Goal: Task Accomplishment & Management: Use online tool/utility

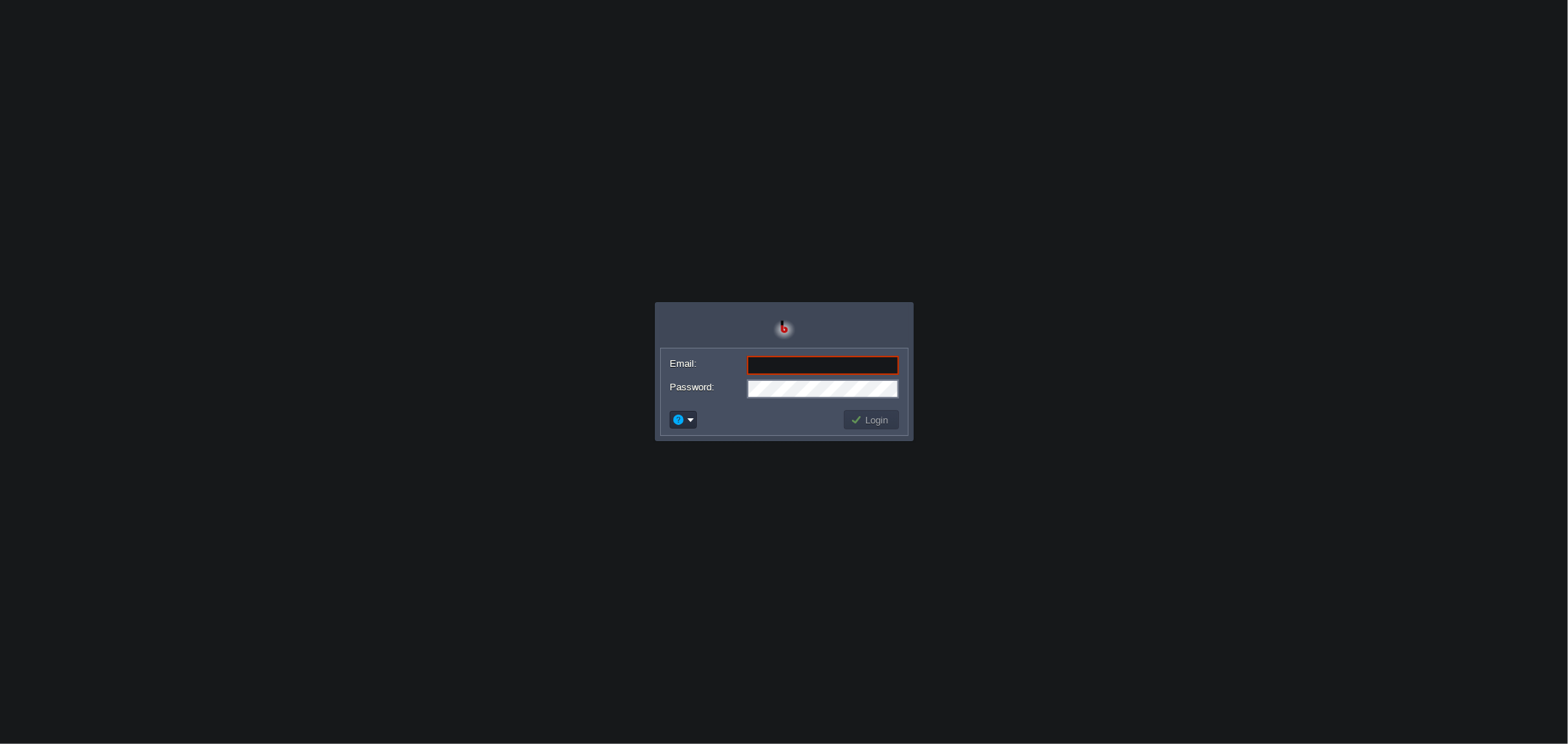
type input "[EMAIL_ADDRESS][DOMAIN_NAME]"
drag, startPoint x: 810, startPoint y: 373, endPoint x: 892, endPoint y: 416, distance: 92.6
click at [892, 416] on button "Login" at bounding box center [871, 419] width 43 height 13
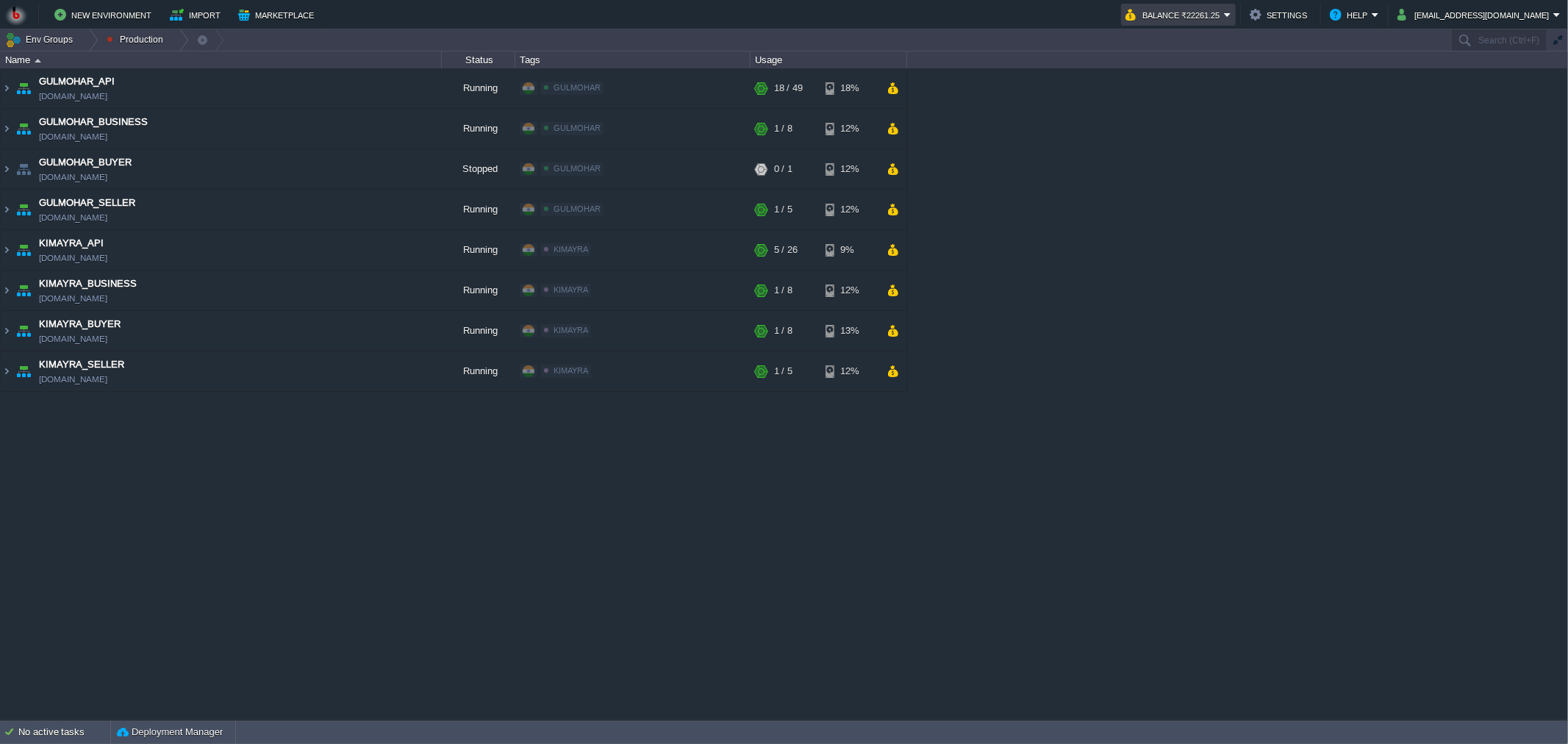
click at [1224, 7] on button "Balance ₹22261.25" at bounding box center [1174, 15] width 98 height 18
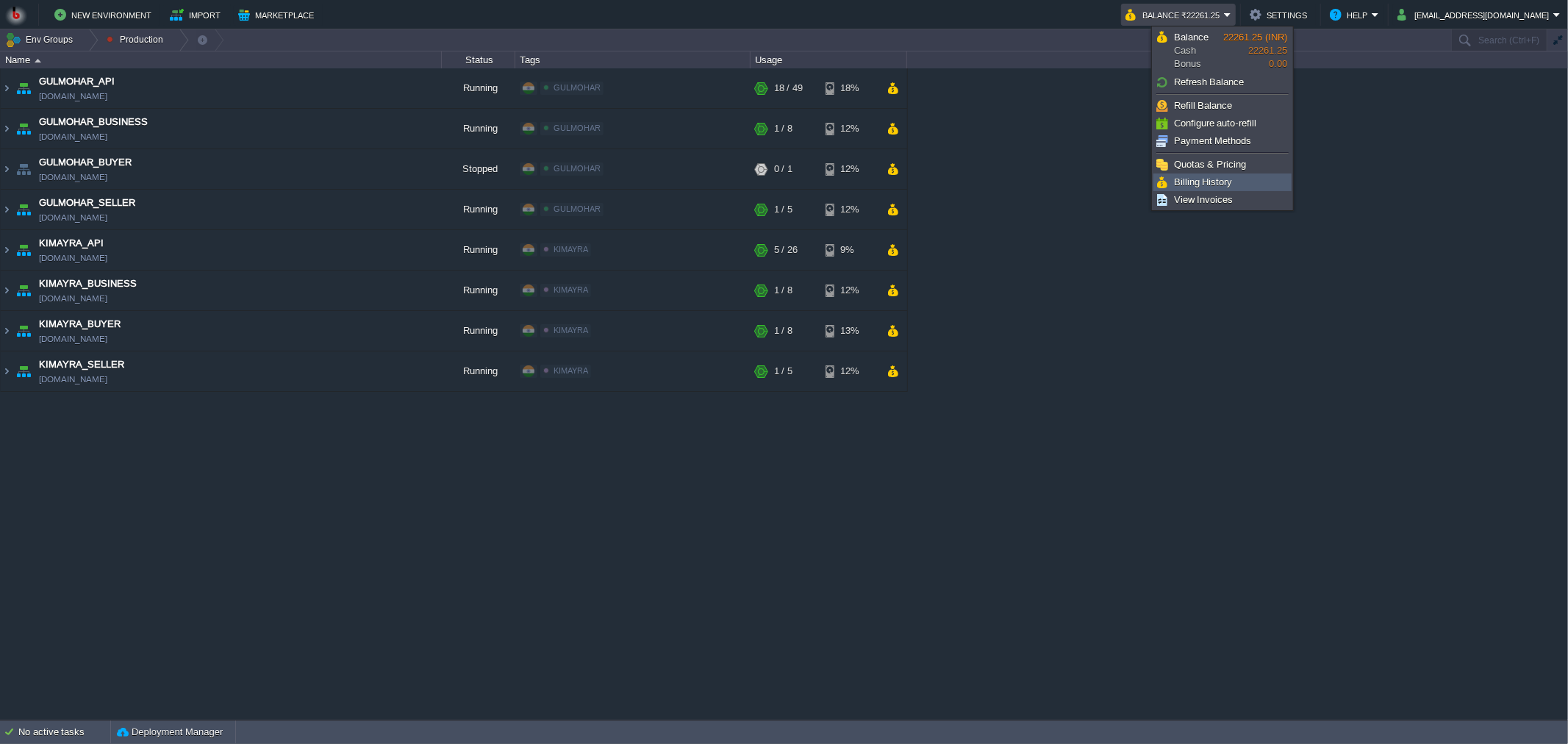
click at [1195, 186] on span "Billing History" at bounding box center [1203, 182] width 59 height 11
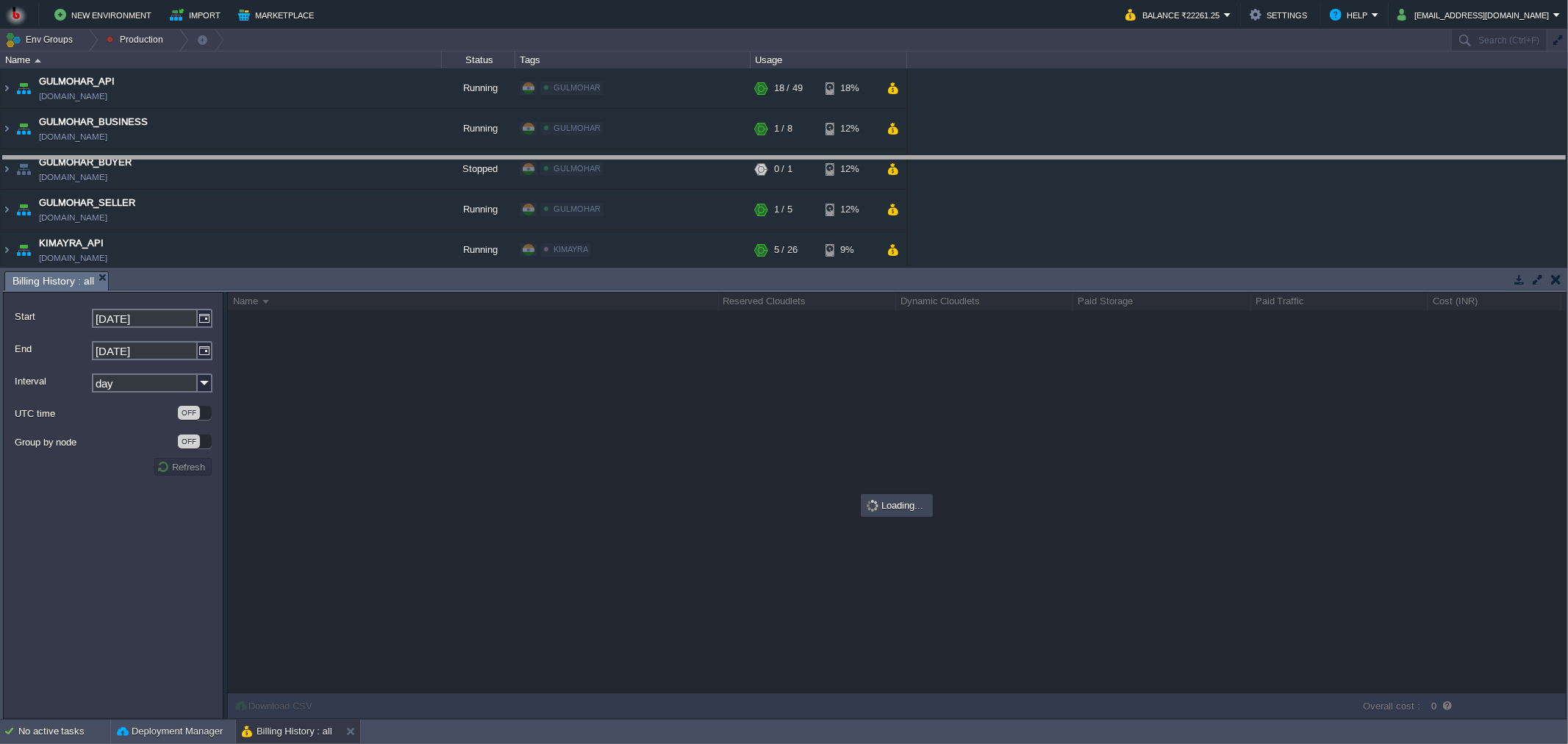
drag, startPoint x: 746, startPoint y: 278, endPoint x: 746, endPoint y: 163, distance: 115.0
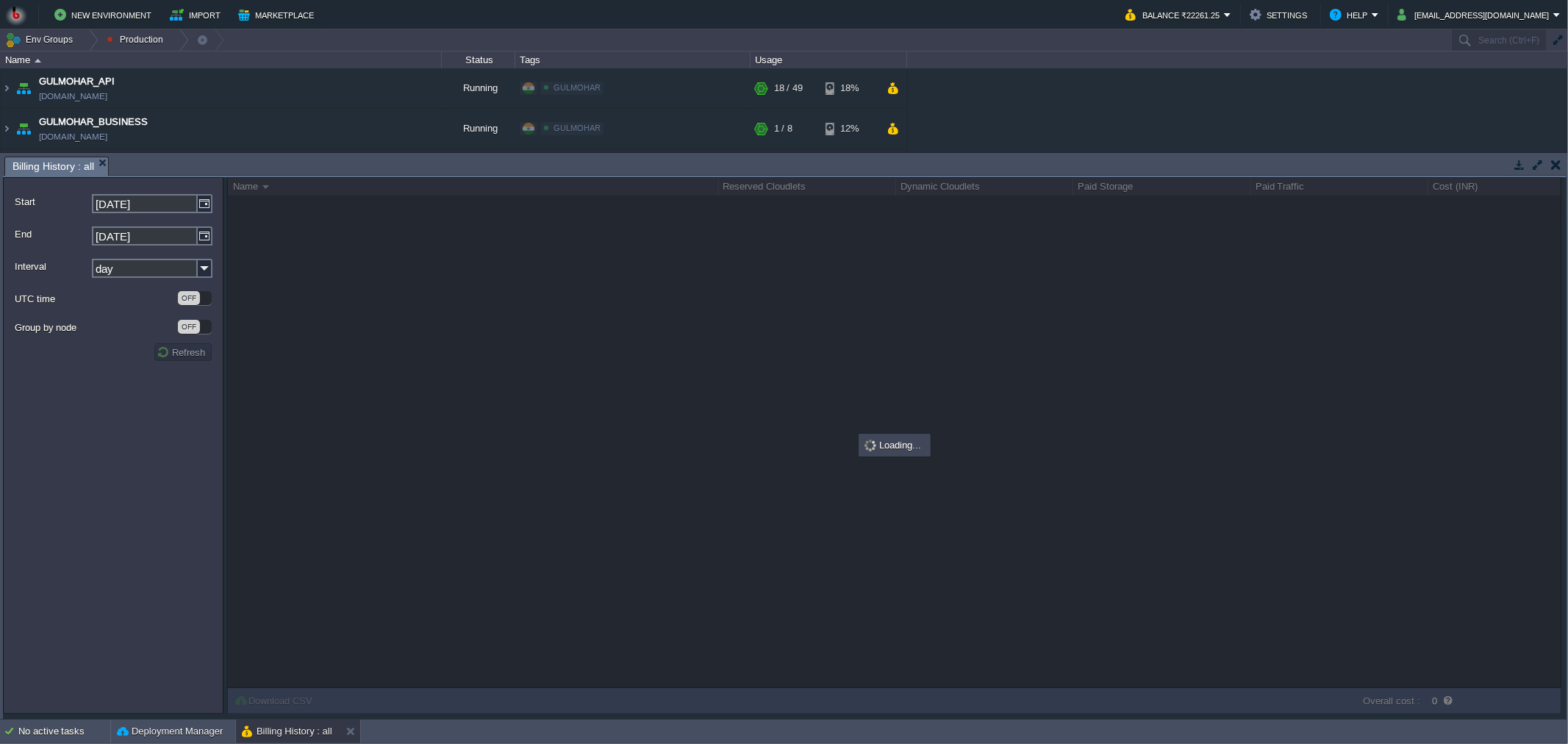
click at [155, 267] on input "day" at bounding box center [145, 268] width 106 height 19
click at [120, 356] on div "month" at bounding box center [151, 349] width 118 height 20
type input "month"
click at [202, 205] on img at bounding box center [204, 203] width 15 height 19
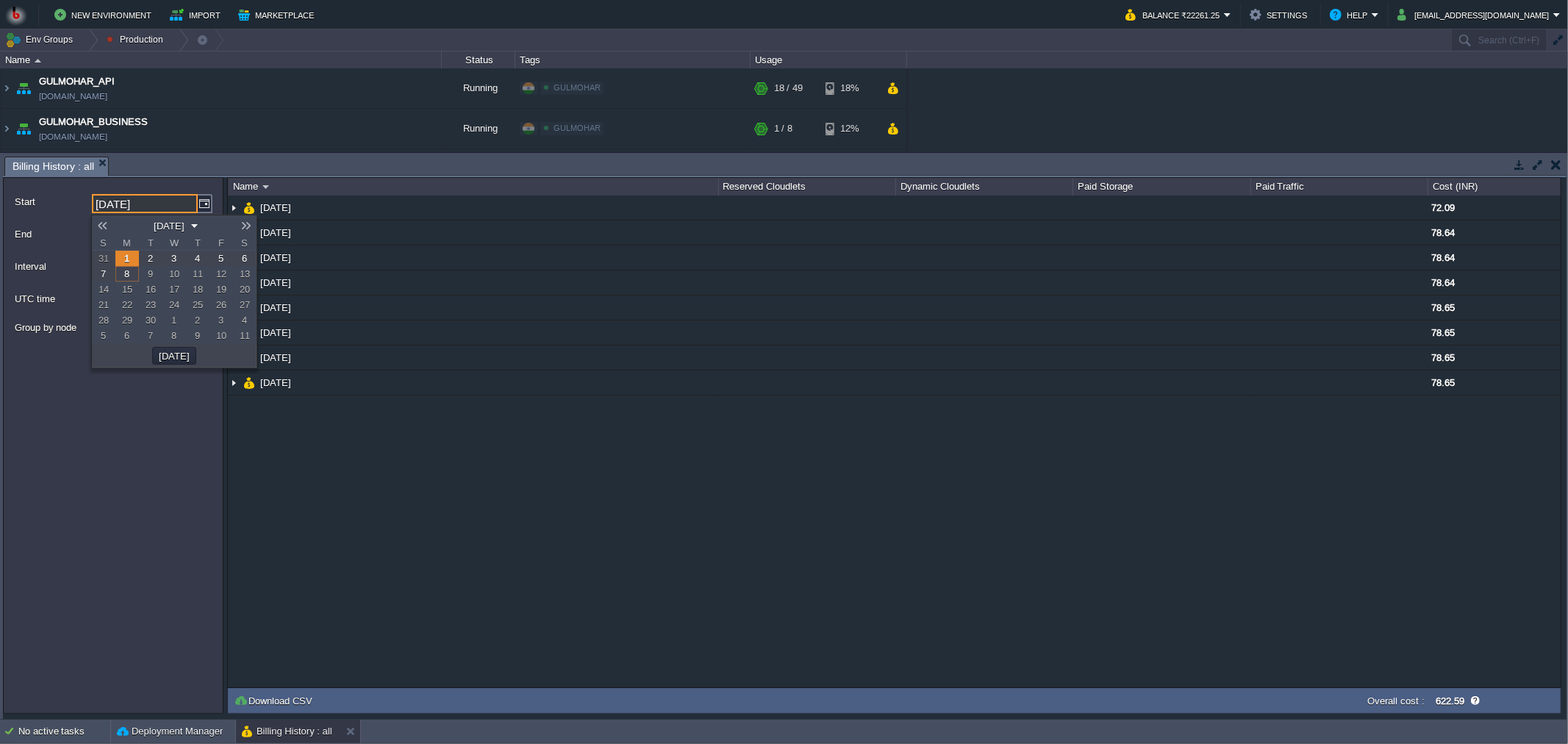
click at [104, 224] on link at bounding box center [102, 225] width 21 height 12
click at [198, 255] on span "1" at bounding box center [197, 258] width 5 height 11
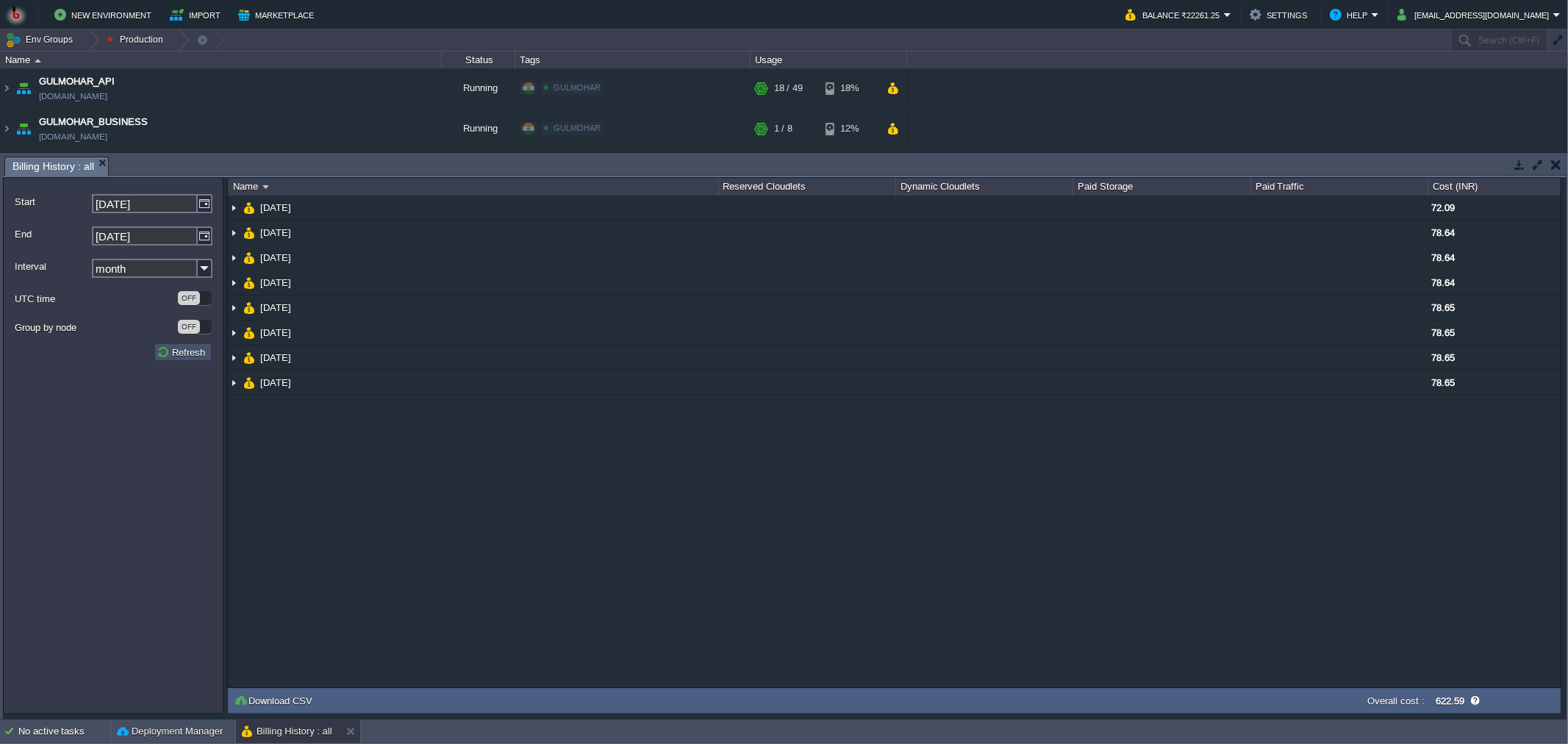
click at [192, 353] on button "Refresh" at bounding box center [183, 351] width 53 height 13
click at [206, 203] on img at bounding box center [204, 203] width 15 height 19
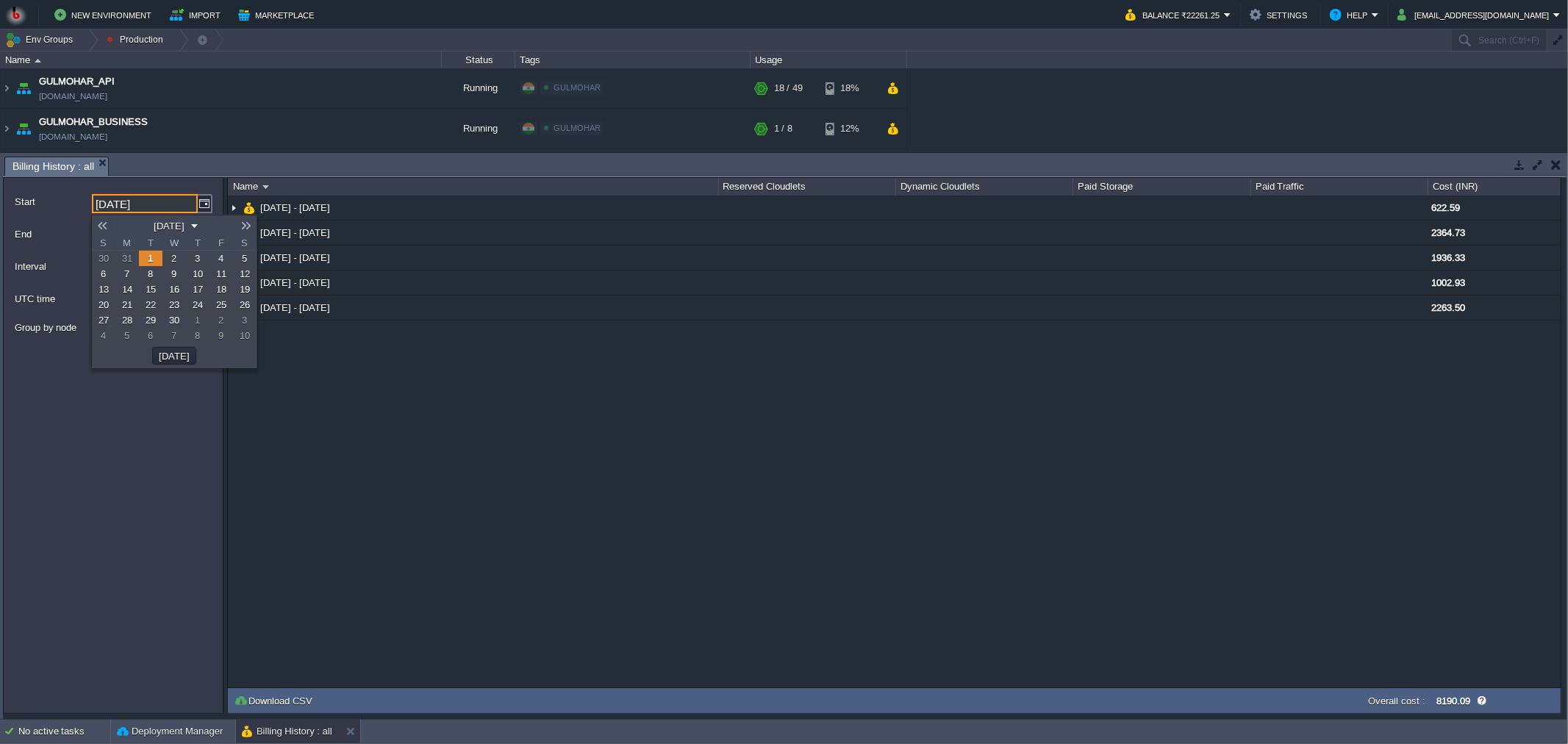
click at [104, 226] on link at bounding box center [102, 225] width 21 height 12
click at [143, 259] on link "1" at bounding box center [151, 259] width 24 height 16
type input "[DATE]"
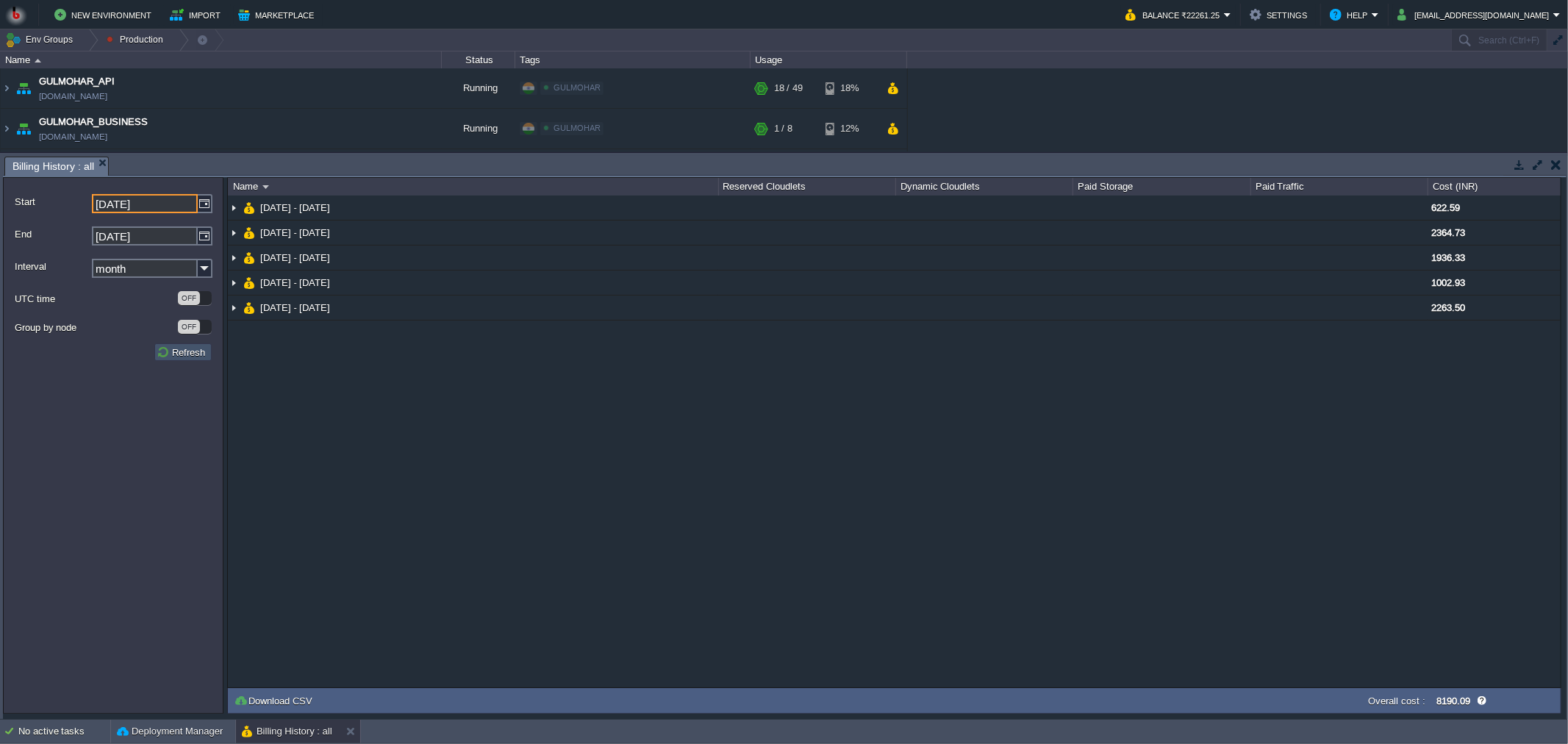
click at [179, 351] on button "Refresh" at bounding box center [183, 351] width 53 height 13
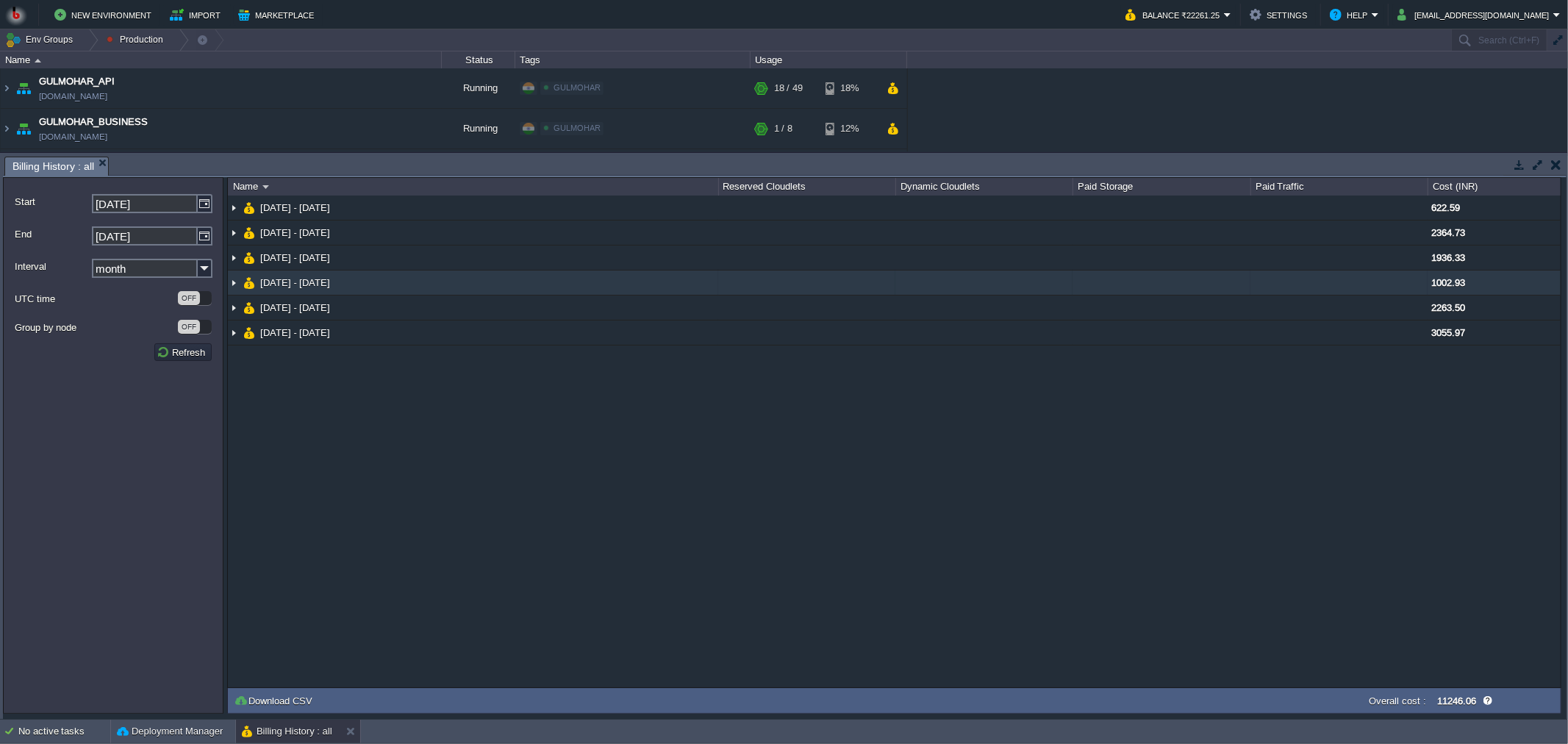
click at [233, 284] on img at bounding box center [234, 283] width 12 height 24
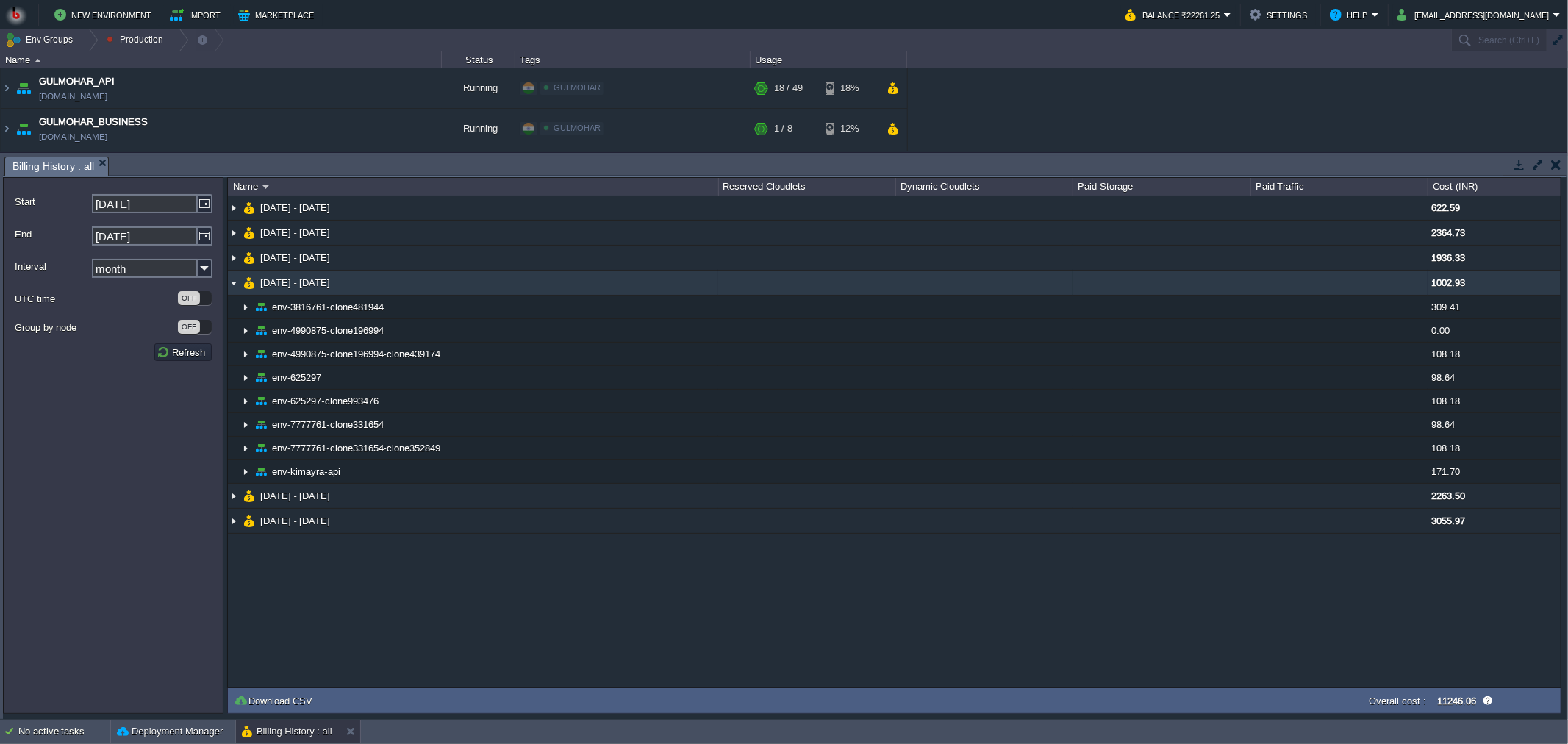
click at [233, 284] on img at bounding box center [234, 283] width 12 height 24
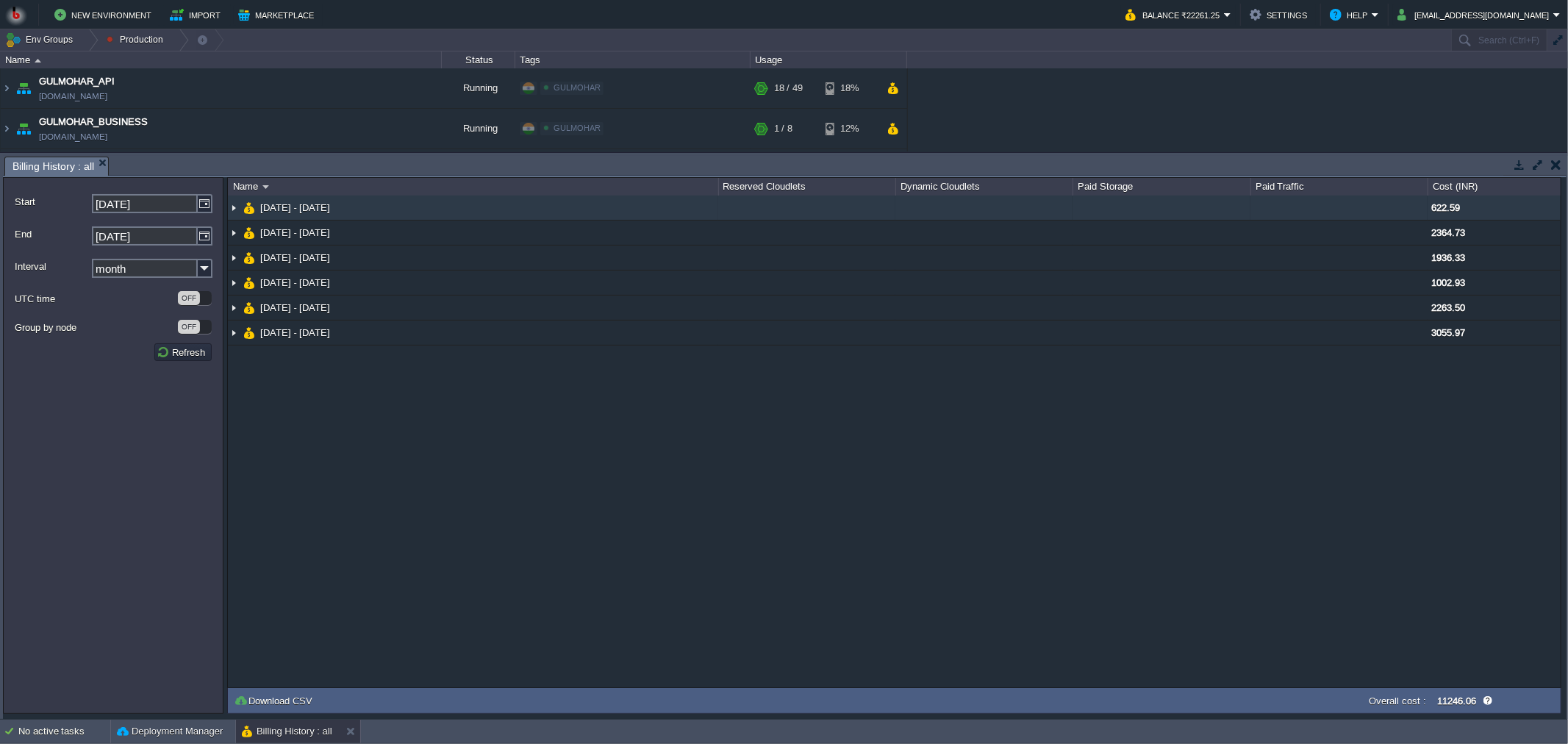
click at [236, 213] on img at bounding box center [234, 207] width 12 height 24
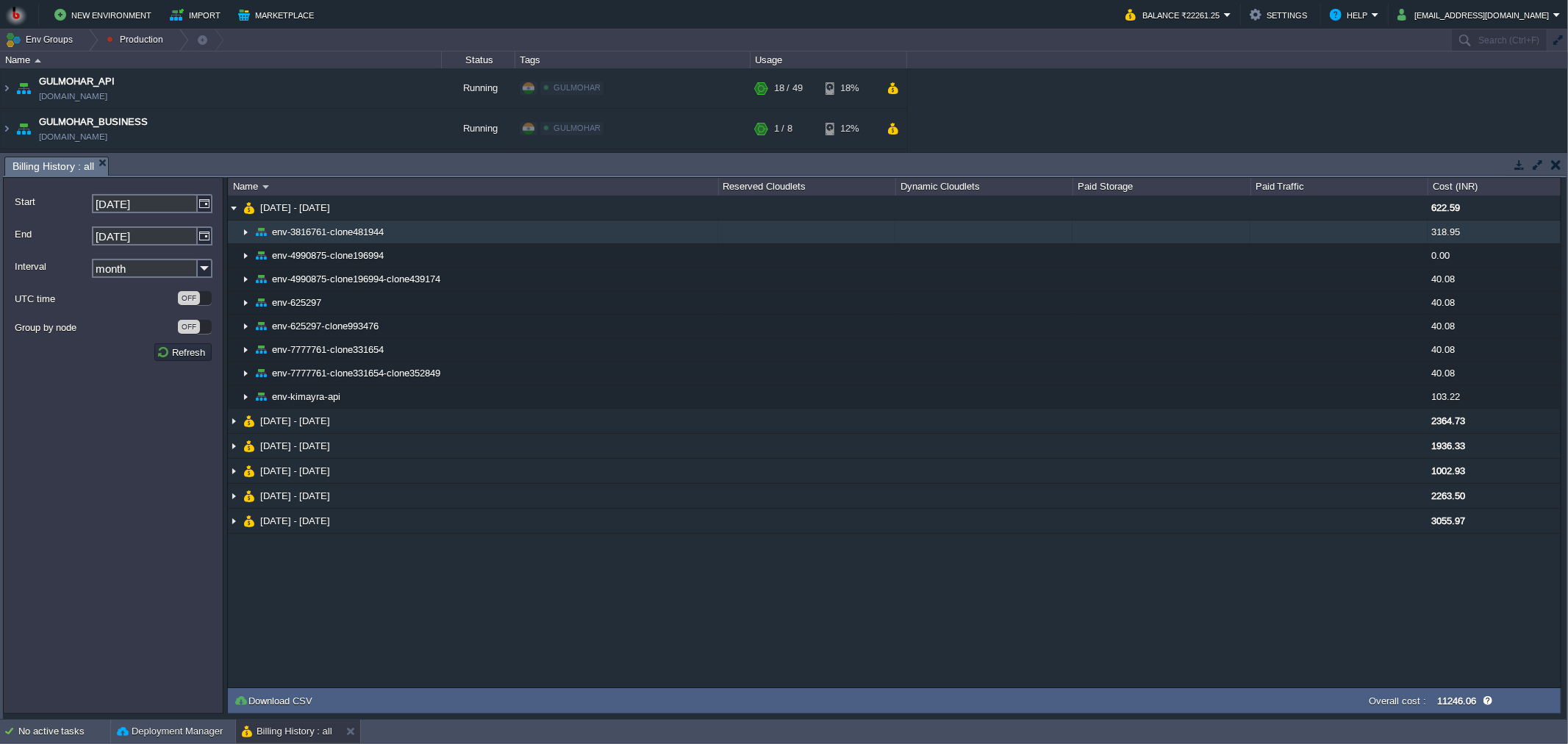
click at [245, 231] on img at bounding box center [246, 231] width 12 height 23
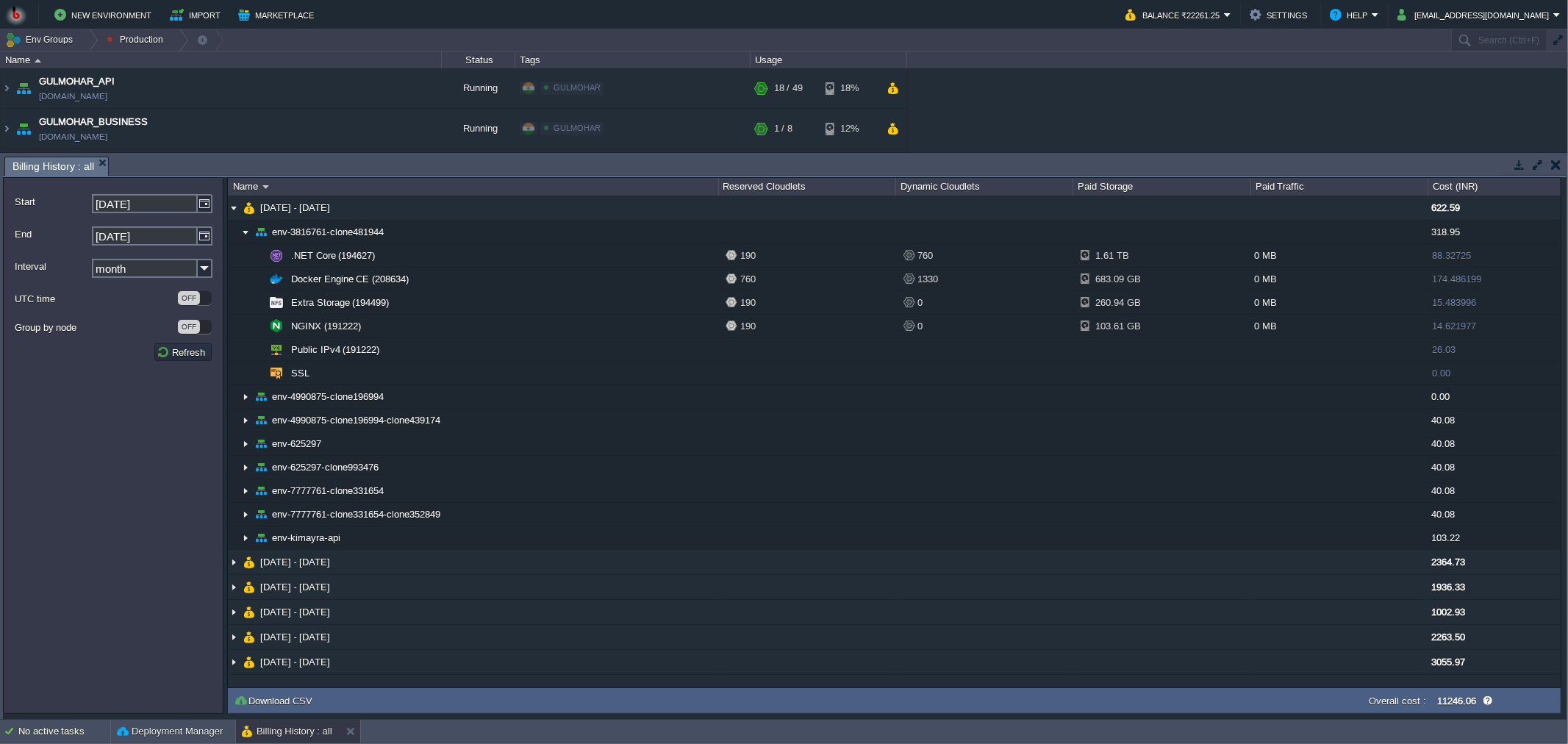
click at [1556, 158] on button "button" at bounding box center [1556, 164] width 10 height 13
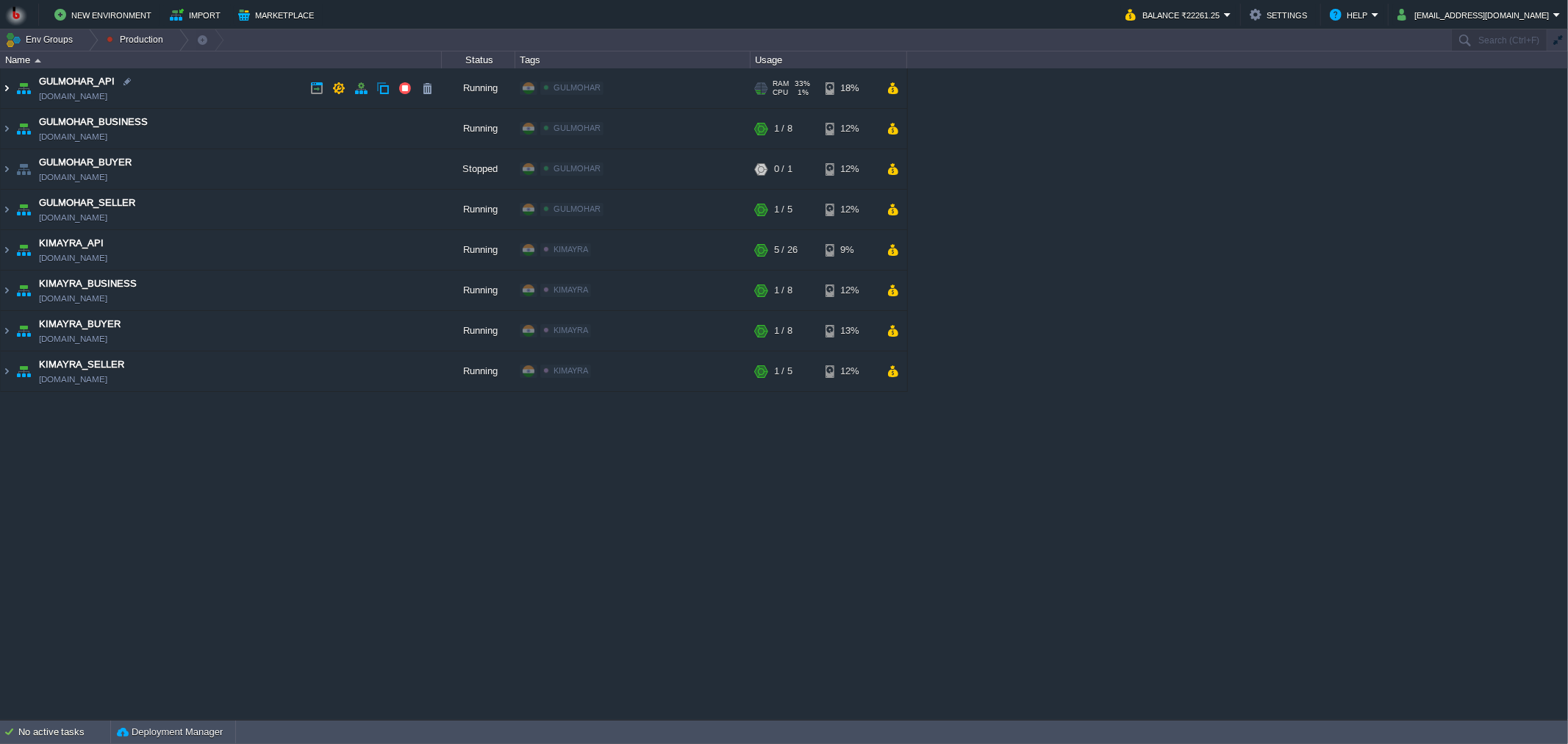
click at [6, 89] on img at bounding box center [7, 88] width 12 height 40
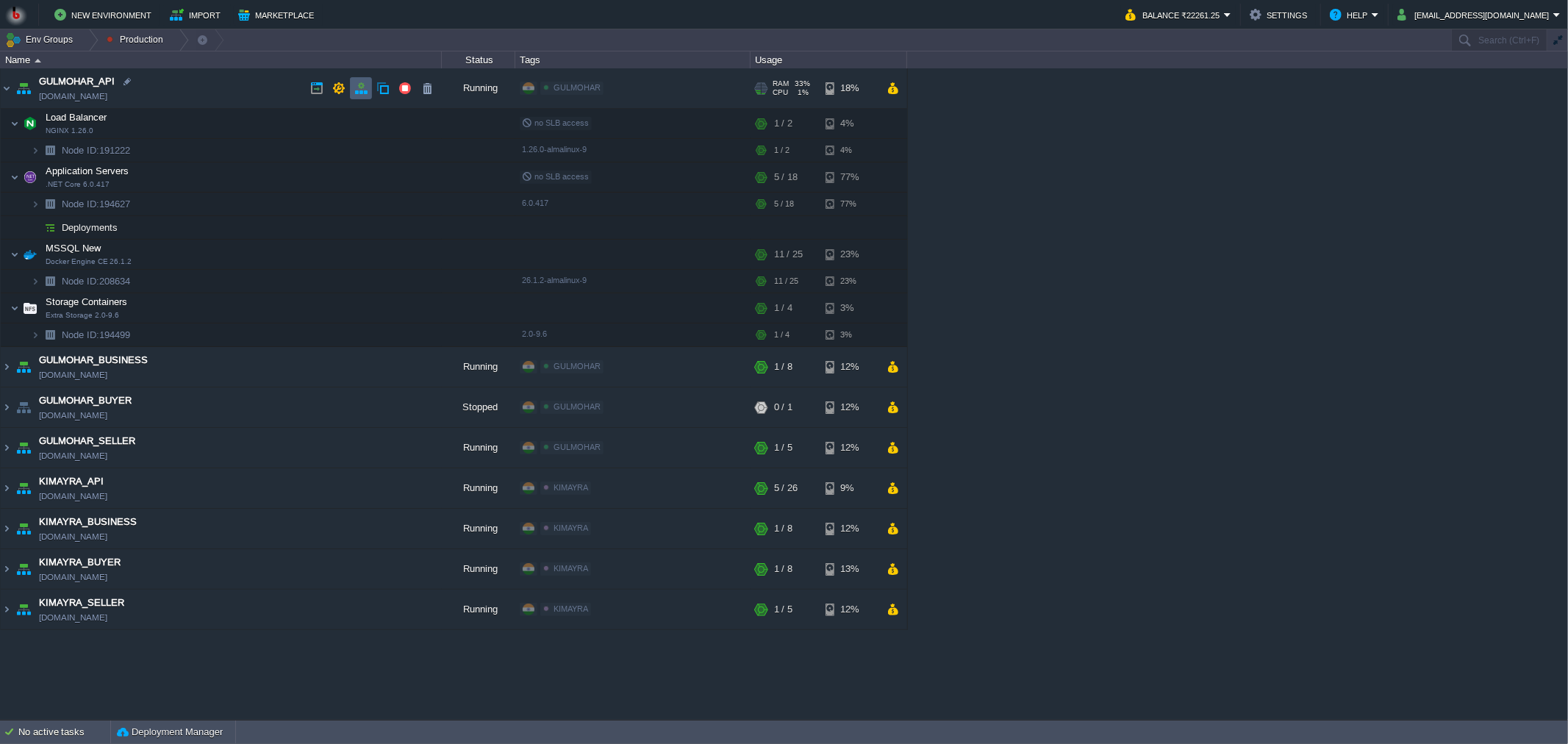
click at [364, 95] on td at bounding box center [361, 88] width 22 height 22
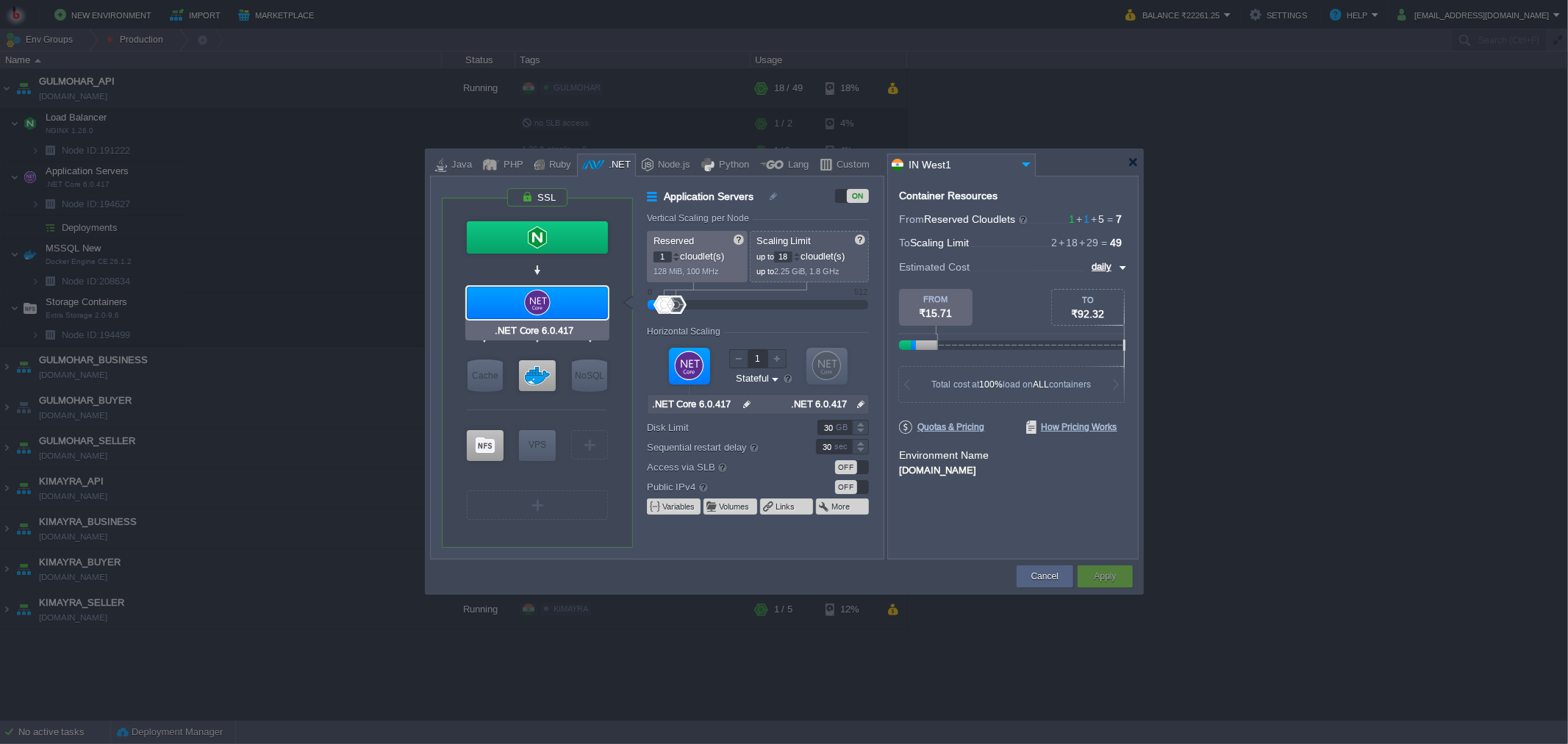
type input "Docker Engine [DATE]..."
click at [540, 376] on div at bounding box center [537, 375] width 37 height 31
type input "MSSQL New"
type input "4"
type input "25"
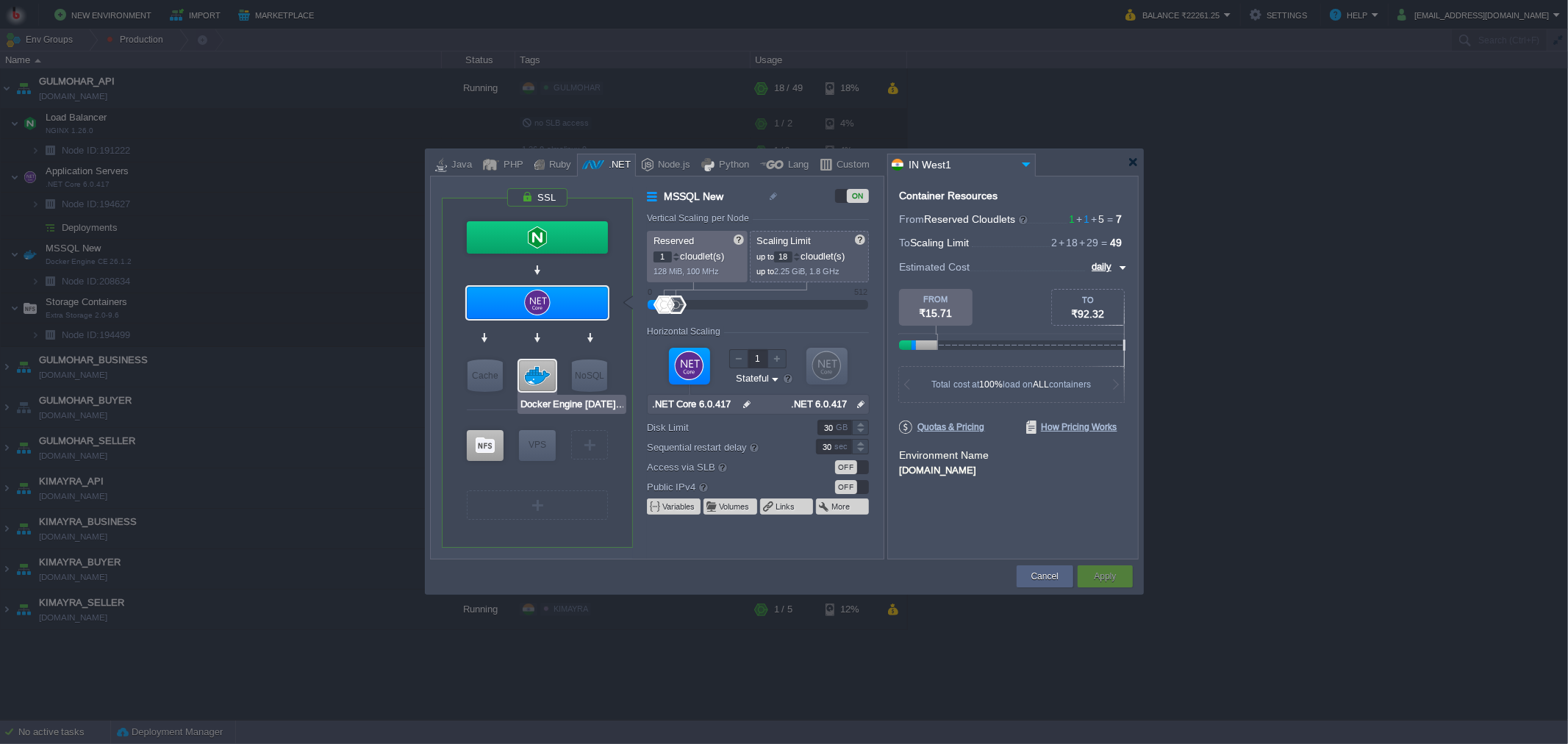
type input "Docker Engine CE 26.1.2"
type input "null"
type input "26.1.2-almalin..."
type input "Stateless"
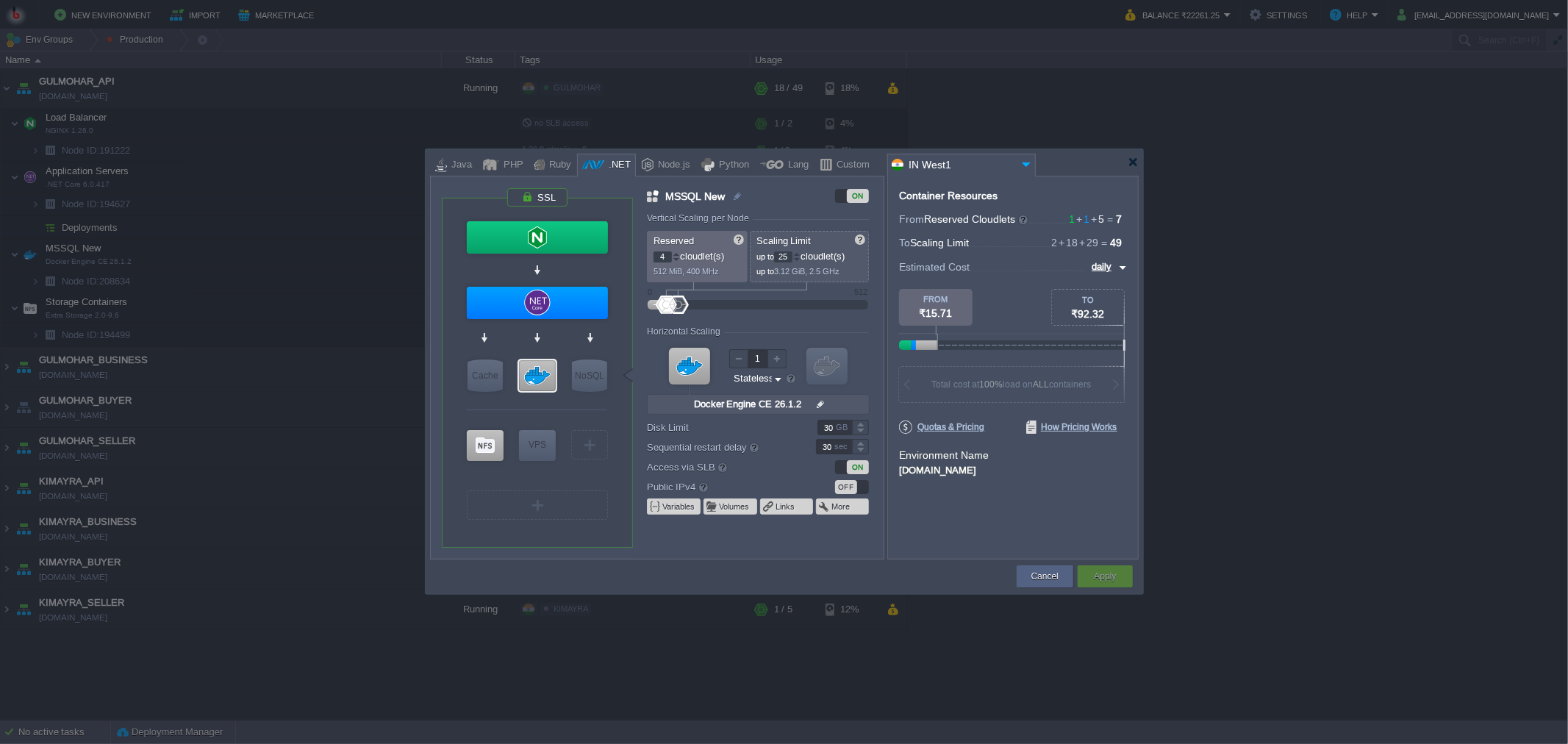
click at [791, 254] on input "25" at bounding box center [783, 256] width 19 height 11
click at [664, 261] on input "4" at bounding box center [663, 256] width 19 height 11
type input "20"
click at [664, 261] on input "4" at bounding box center [663, 256] width 19 height 11
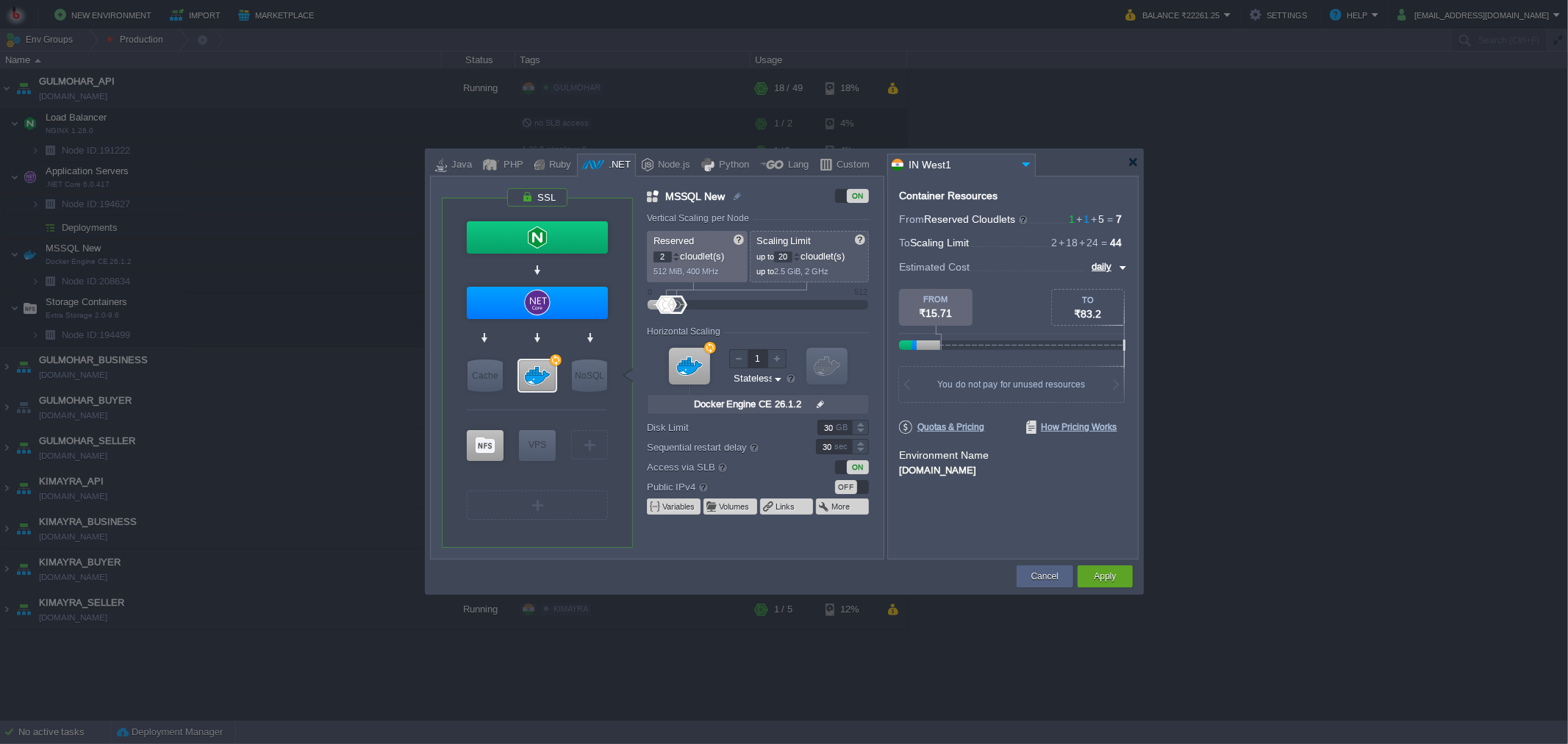
type input "4"
click at [809, 310] on div at bounding box center [758, 305] width 189 height 16
click at [787, 257] on input "390" at bounding box center [783, 256] width 19 height 11
type input "20"
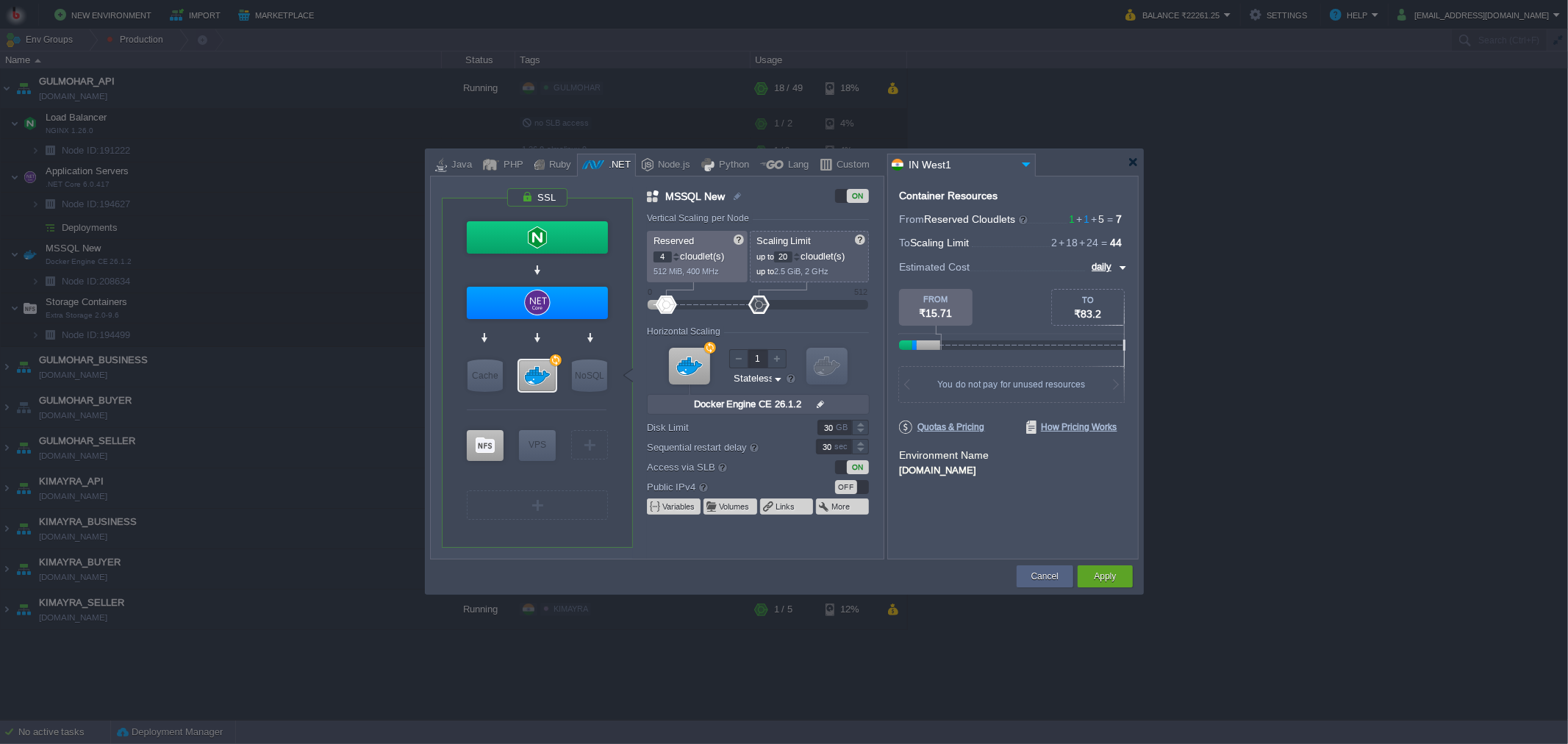
click at [867, 324] on form "Vertical Scaling per Node Reserved 4 cloudlet(s) 512 MiB, 400 MHz Scaling Limit…" at bounding box center [765, 386] width 236 height 345
click at [658, 253] on input "4" at bounding box center [663, 256] width 19 height 11
type input "2"
click at [804, 317] on form "Vertical Scaling per Node Reserved 2 cloudlet(s) 512 MiB, 400 MHz Scaling Limit…" at bounding box center [765, 386] width 236 height 345
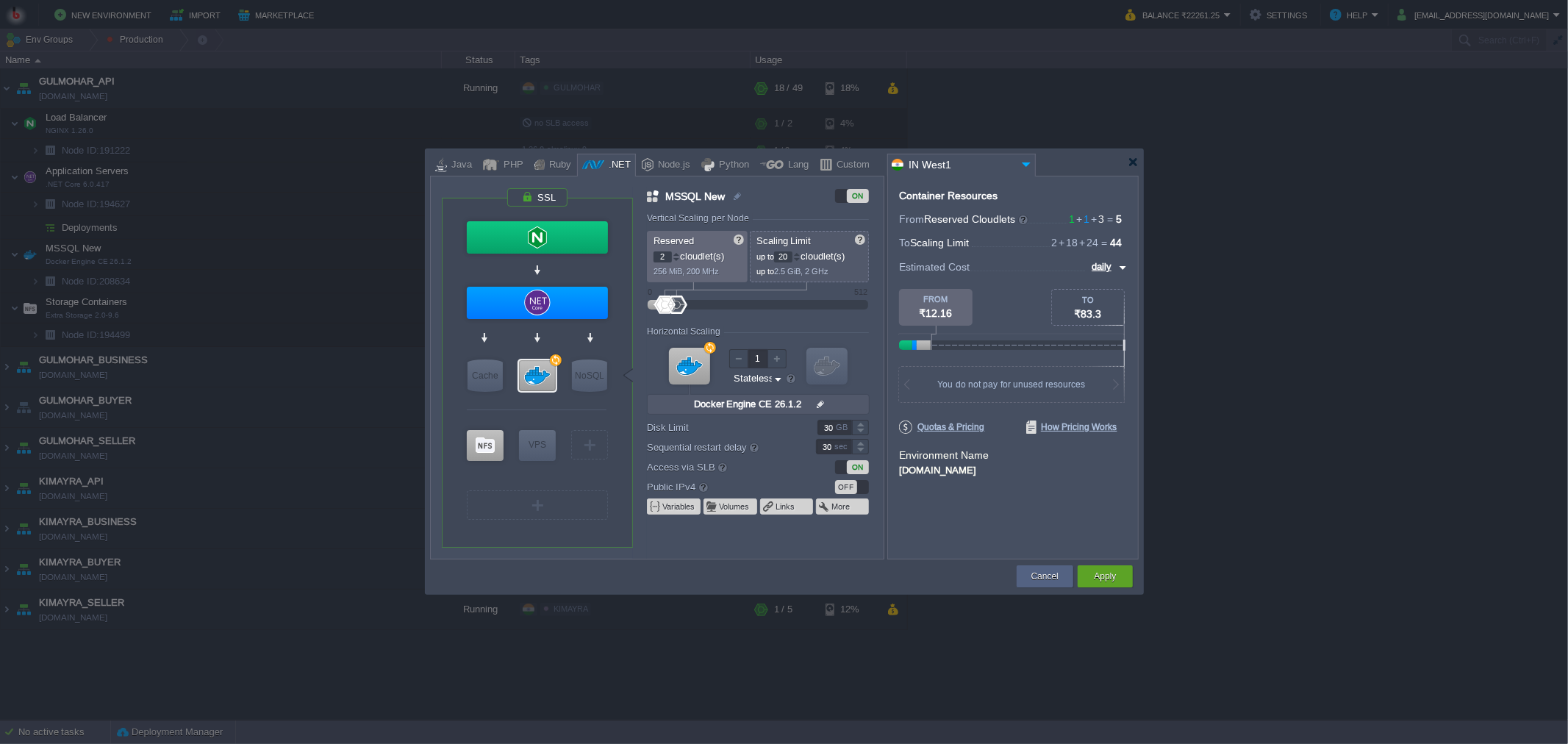
type input "NGINX 1.26.0"
click at [528, 230] on div at bounding box center [537, 237] width 141 height 33
type input "Load Balancer"
type input "1"
type input "2"
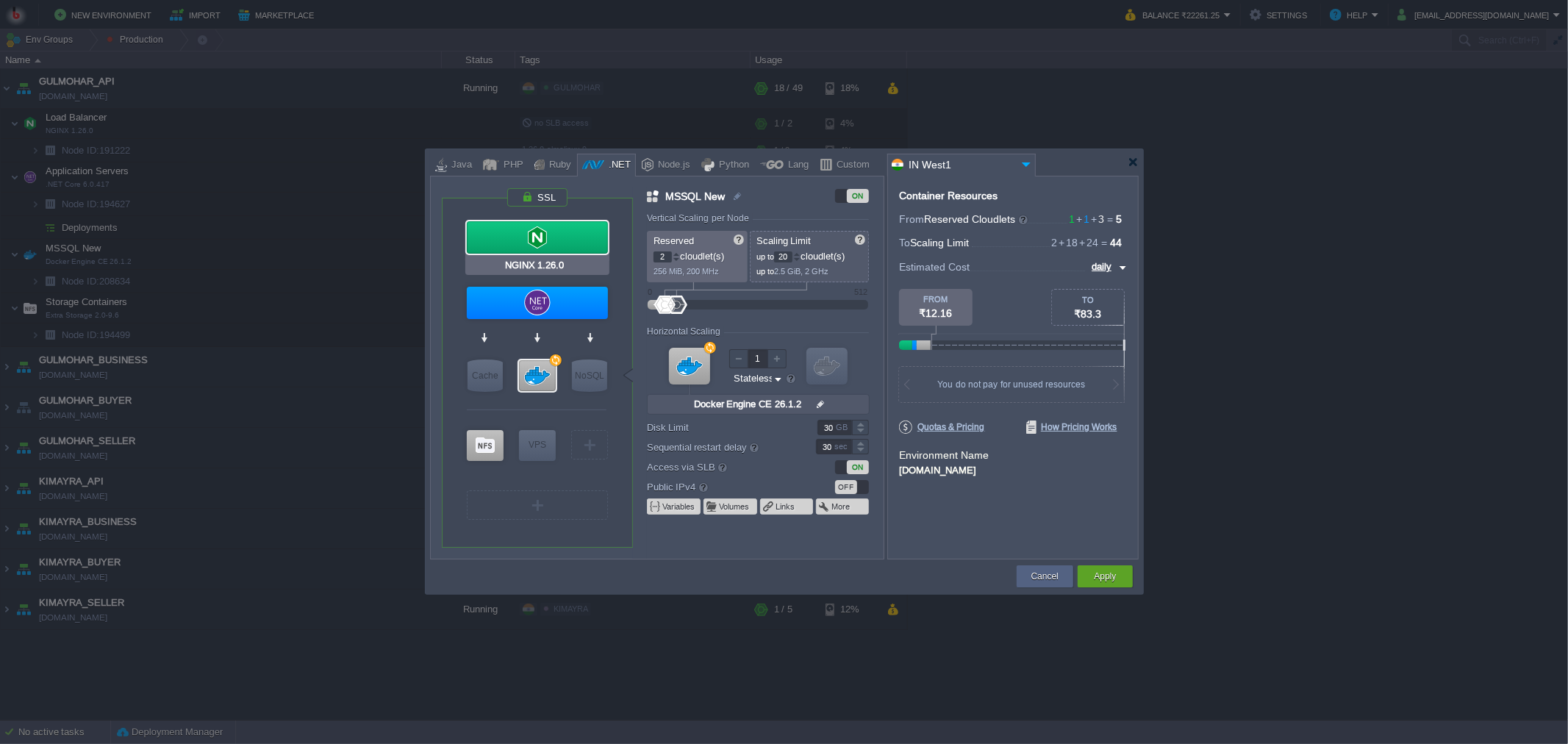
type input "NGINX 1.26.0"
type input "null"
type input "1.26.0-almalin..."
type input "Stateful"
type input ".NET Core 6.0.417"
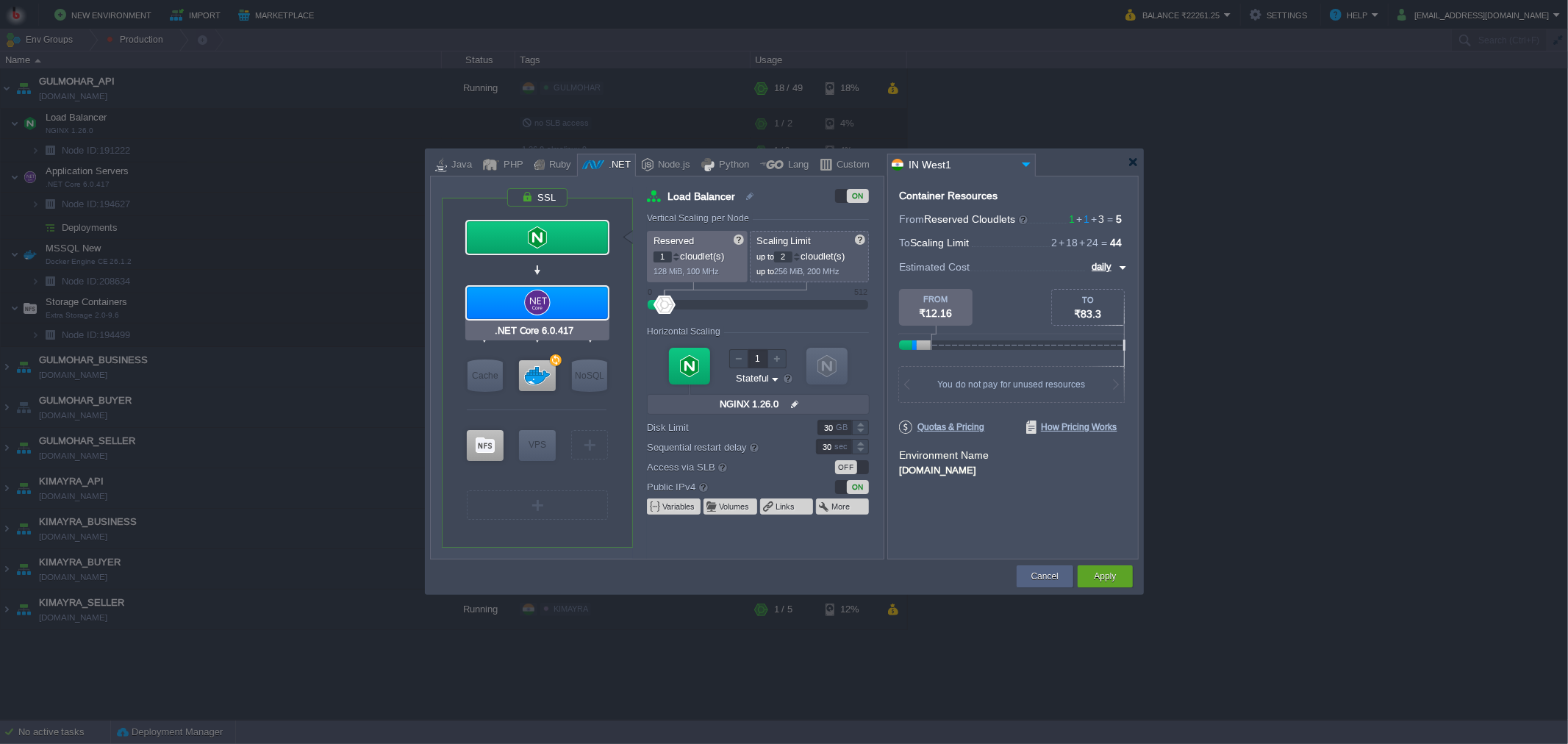
click at [535, 297] on div at bounding box center [537, 303] width 141 height 33
type input "Application Servers"
type input "18"
type input ".NET Core 6.0.417"
type input "null"
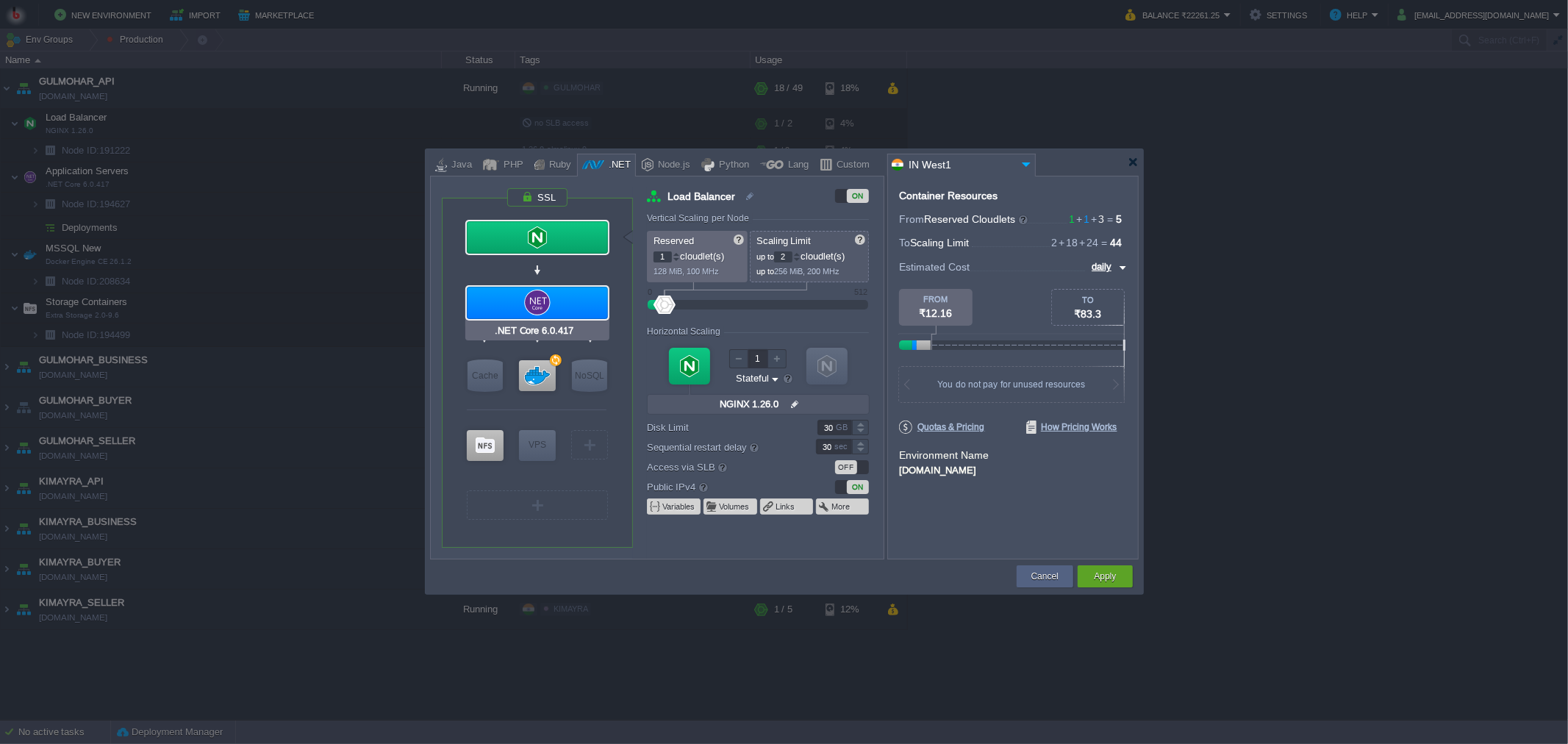
type input ".NET 6.0.417"
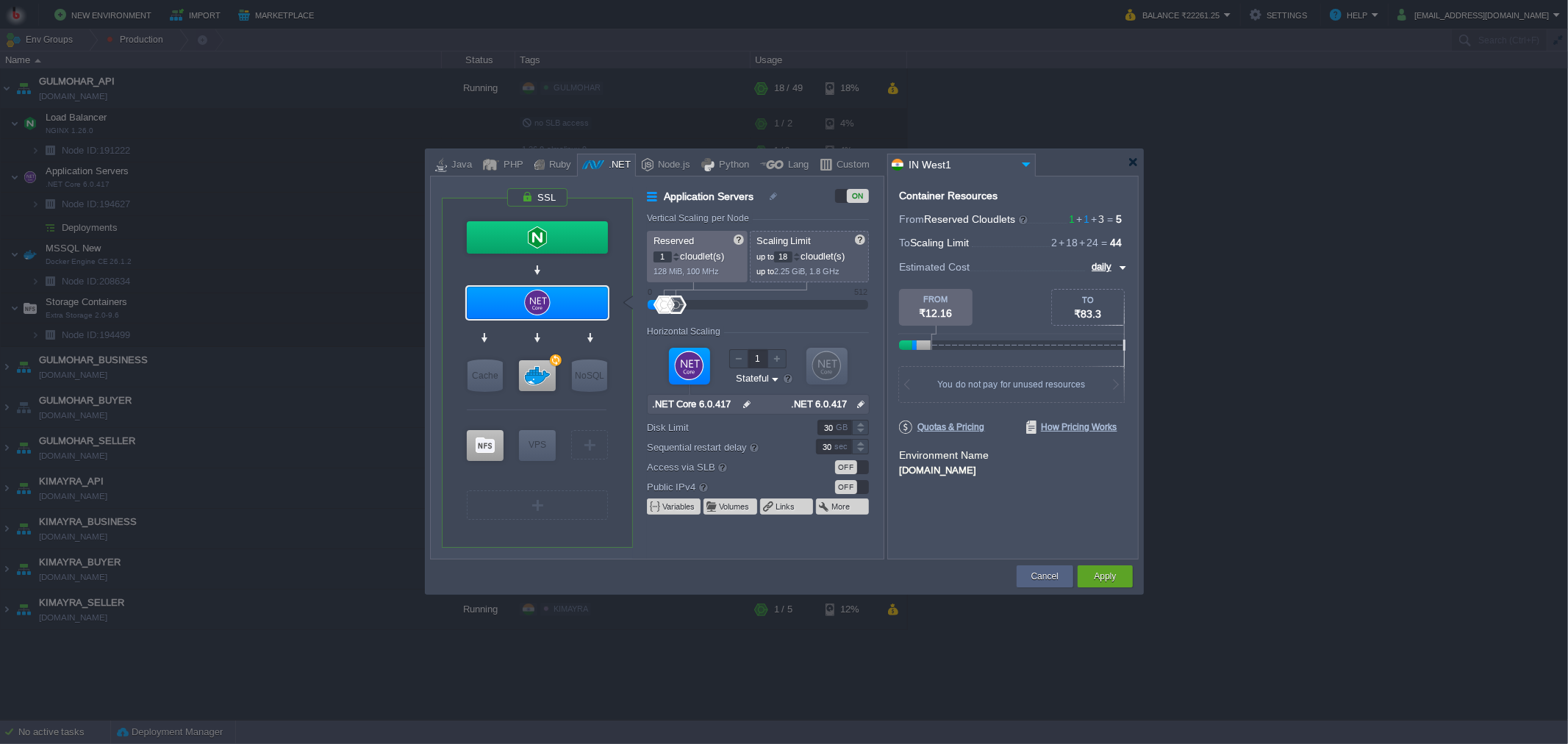
click at [788, 253] on input "18" at bounding box center [783, 256] width 19 height 11
type input "12"
click at [801, 323] on form "Vertical Scaling per Node Reserved 1 cloudlet(s) 128 MiB, 100 MHz Scaling Limit…" at bounding box center [765, 386] width 236 height 345
type input "Extra Storage 2.0-9.6"
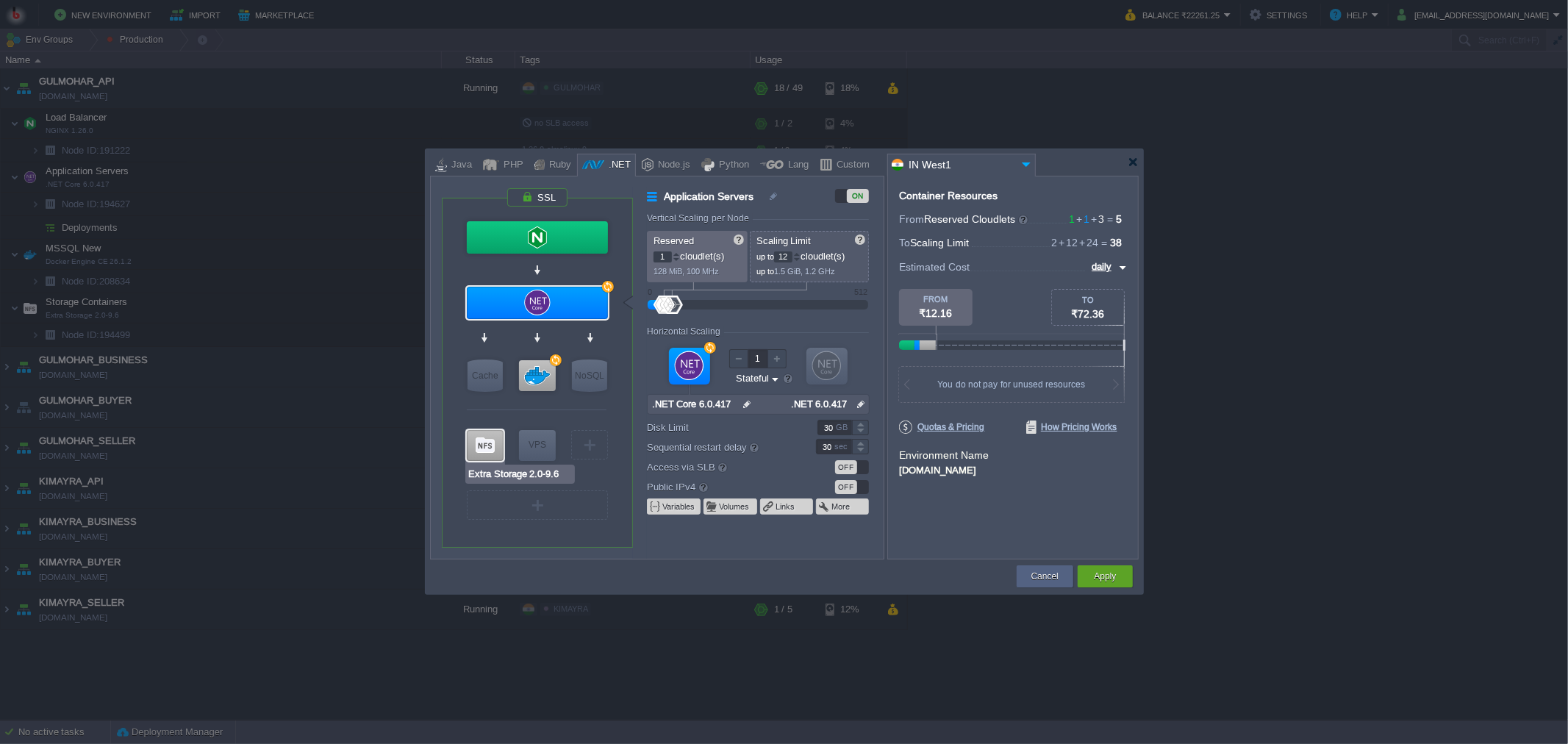
click at [485, 443] on div at bounding box center [484, 444] width 37 height 31
type input "Storage Containers"
type input "4"
type input "Extra Storage 2.0-9.6"
type input "null"
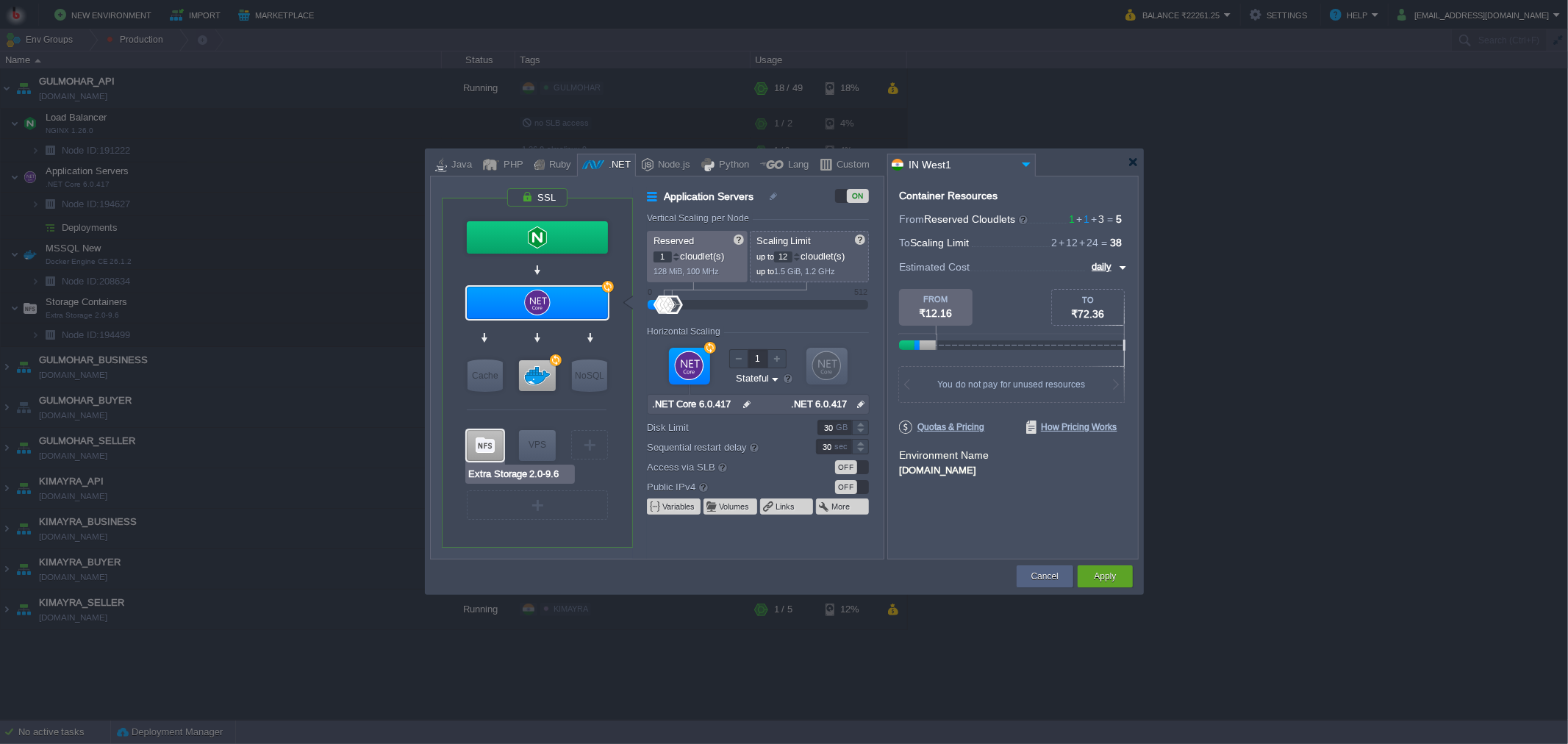
type input "2.0-9.6"
type input "Stateless"
type input "100"
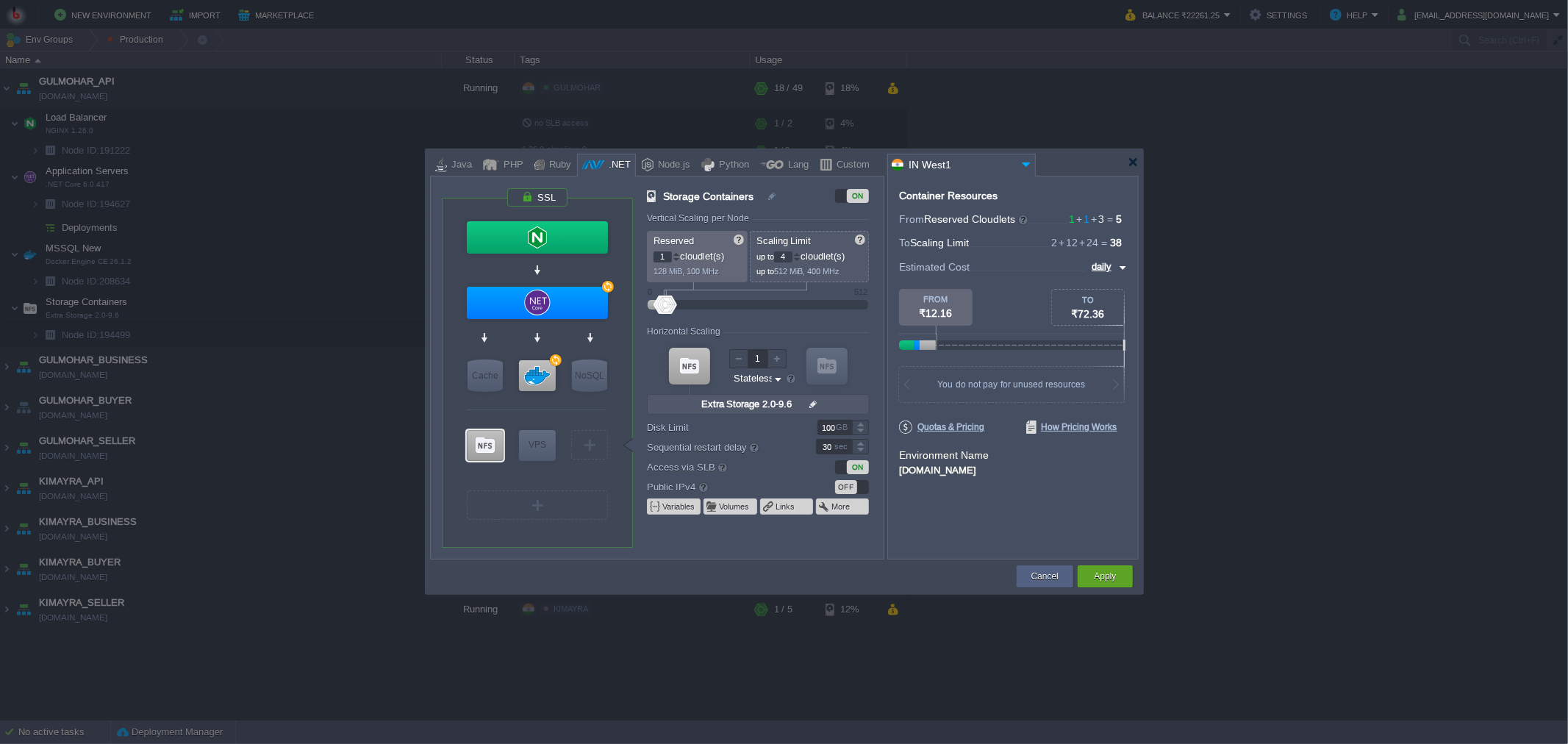
type input "Redis 7.2.4"
click at [1113, 575] on button "Apply" at bounding box center [1105, 575] width 22 height 15
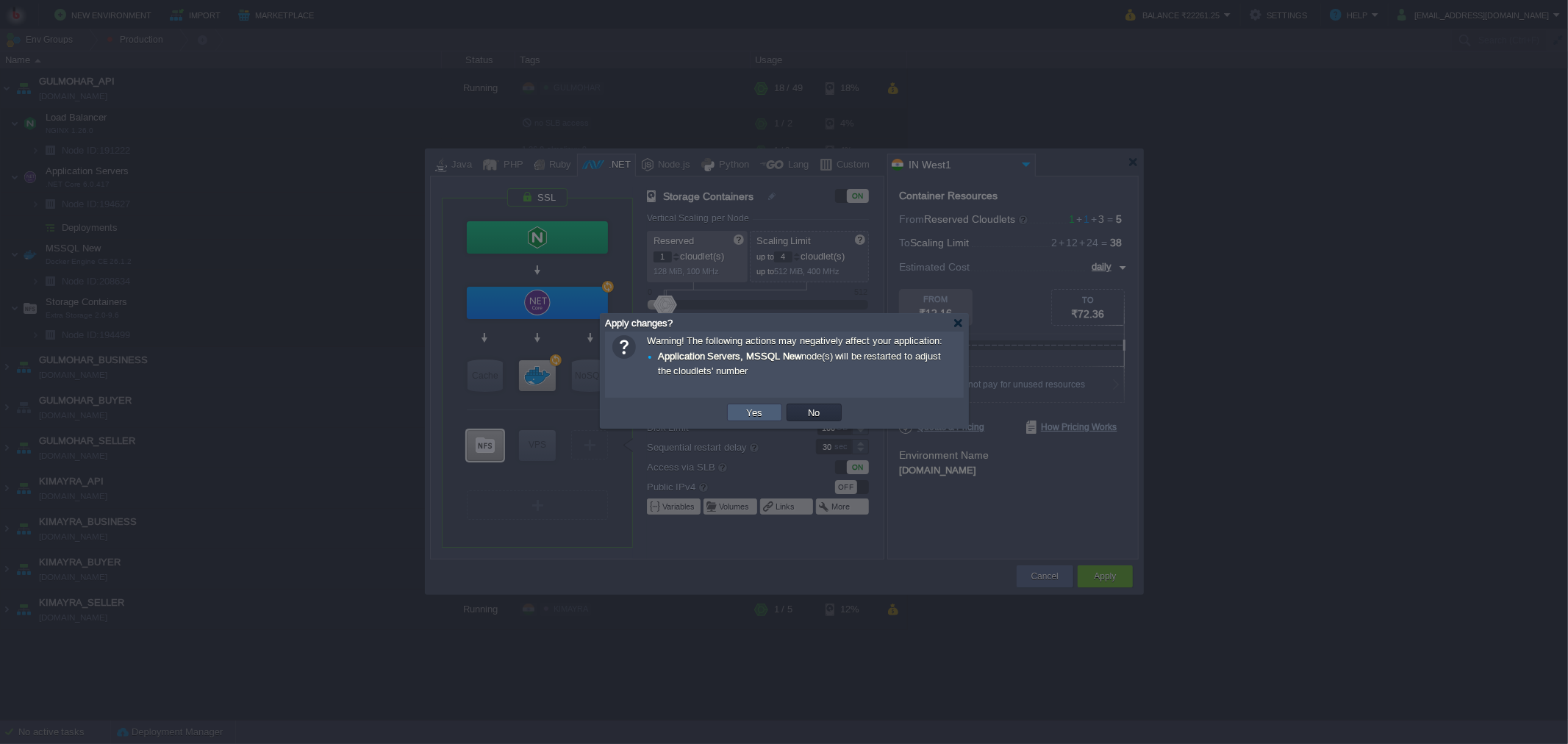
click at [756, 410] on button "Yes" at bounding box center [754, 412] width 25 height 13
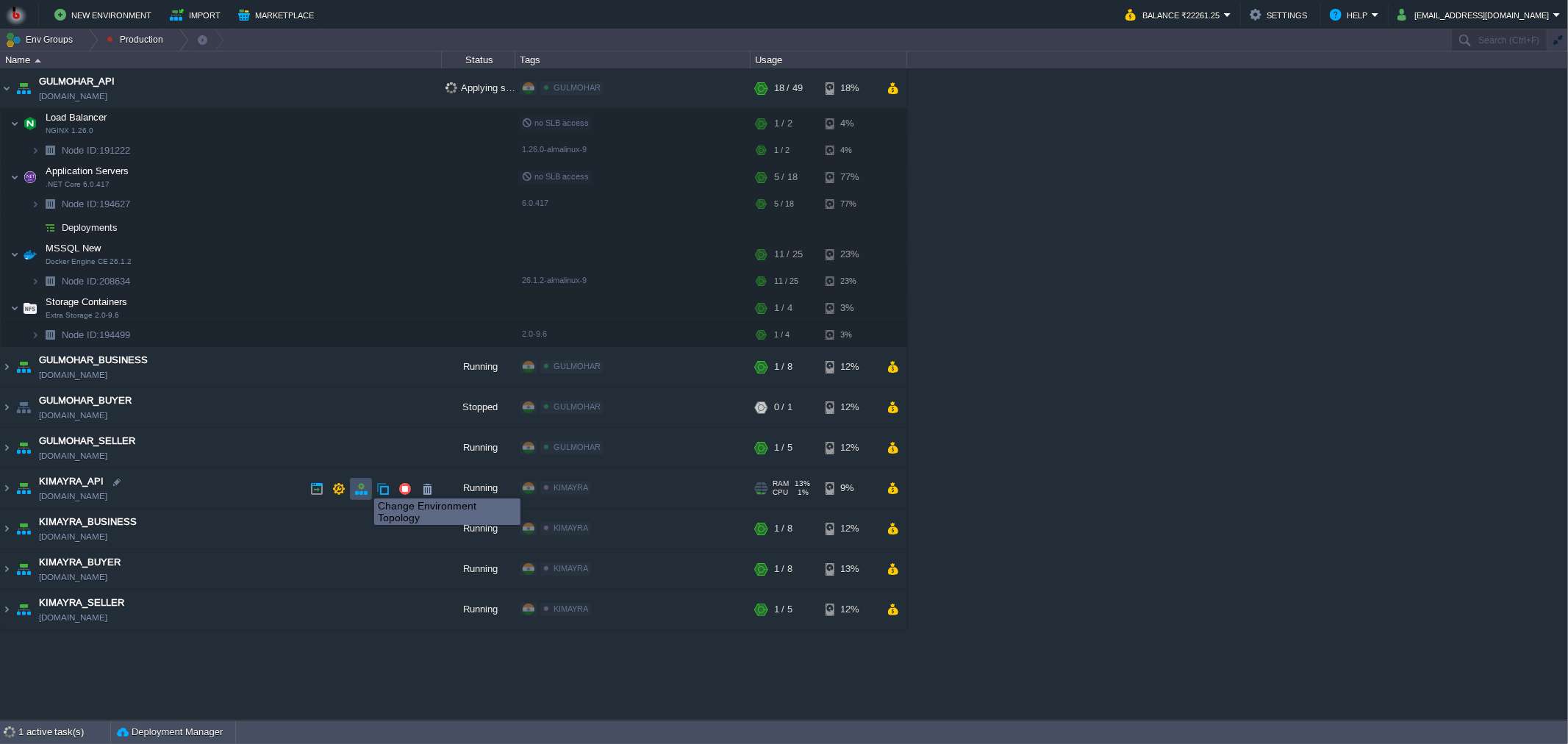
click at [363, 485] on button "button" at bounding box center [360, 488] width 13 height 13
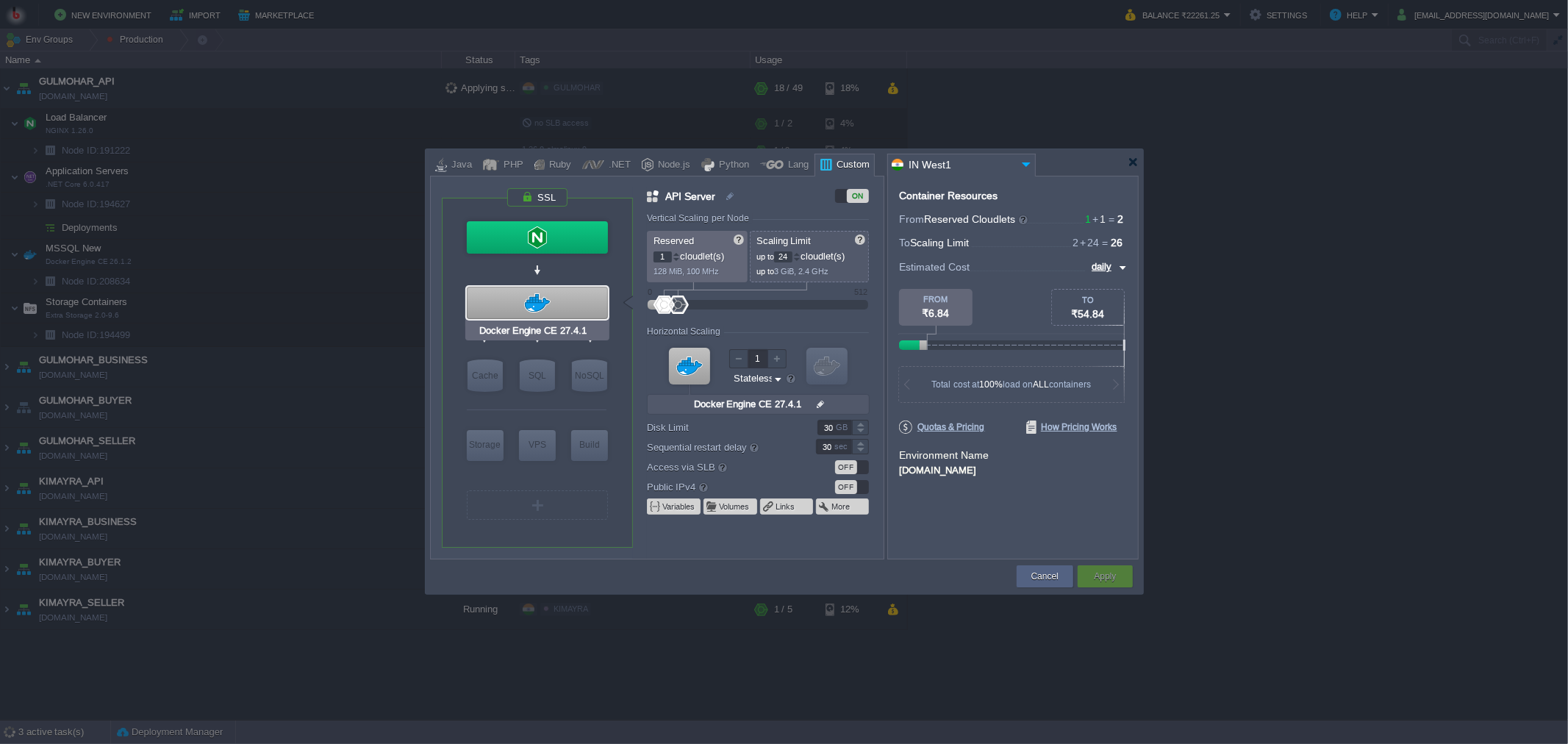
click at [535, 299] on div at bounding box center [537, 303] width 141 height 33
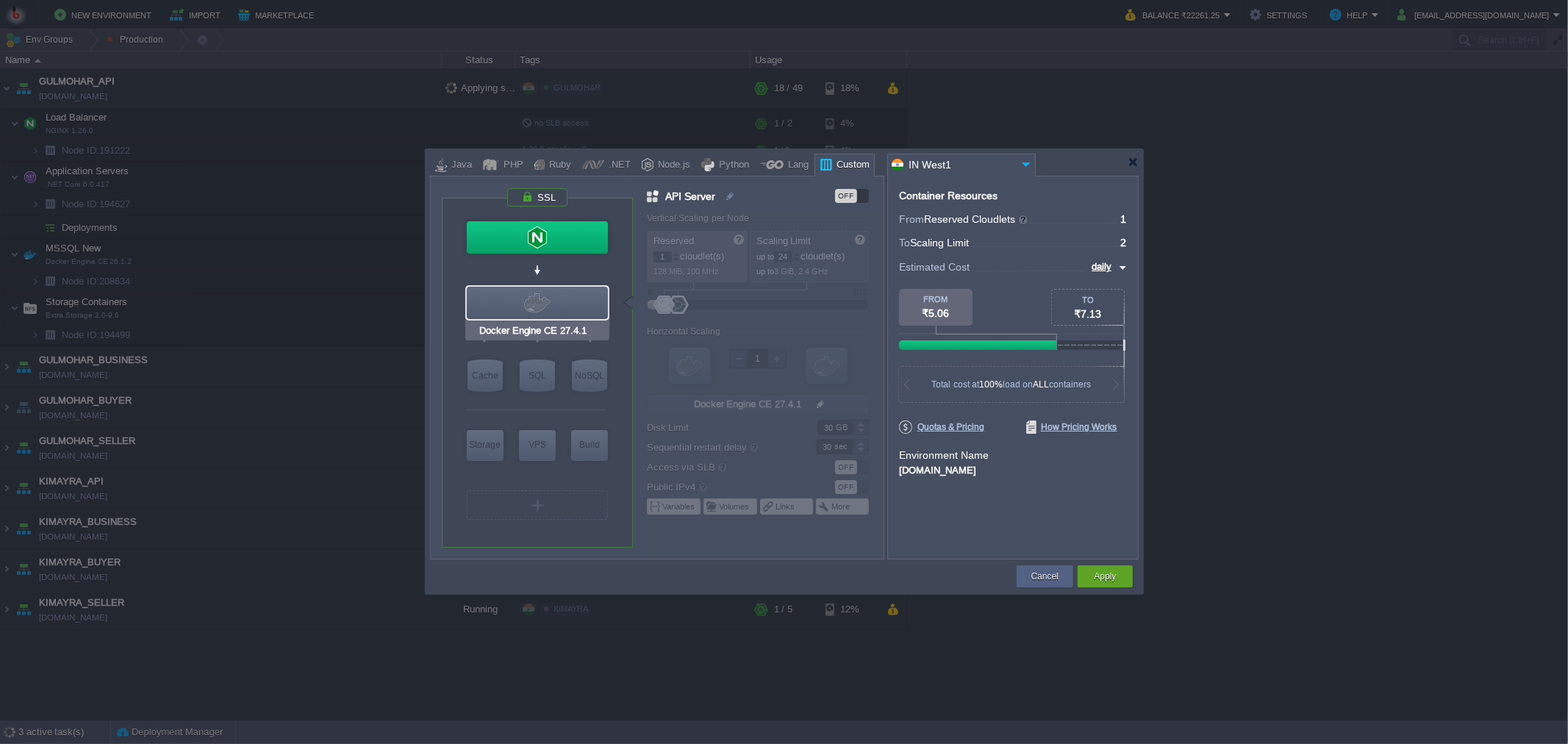
click at [535, 299] on div at bounding box center [537, 303] width 141 height 33
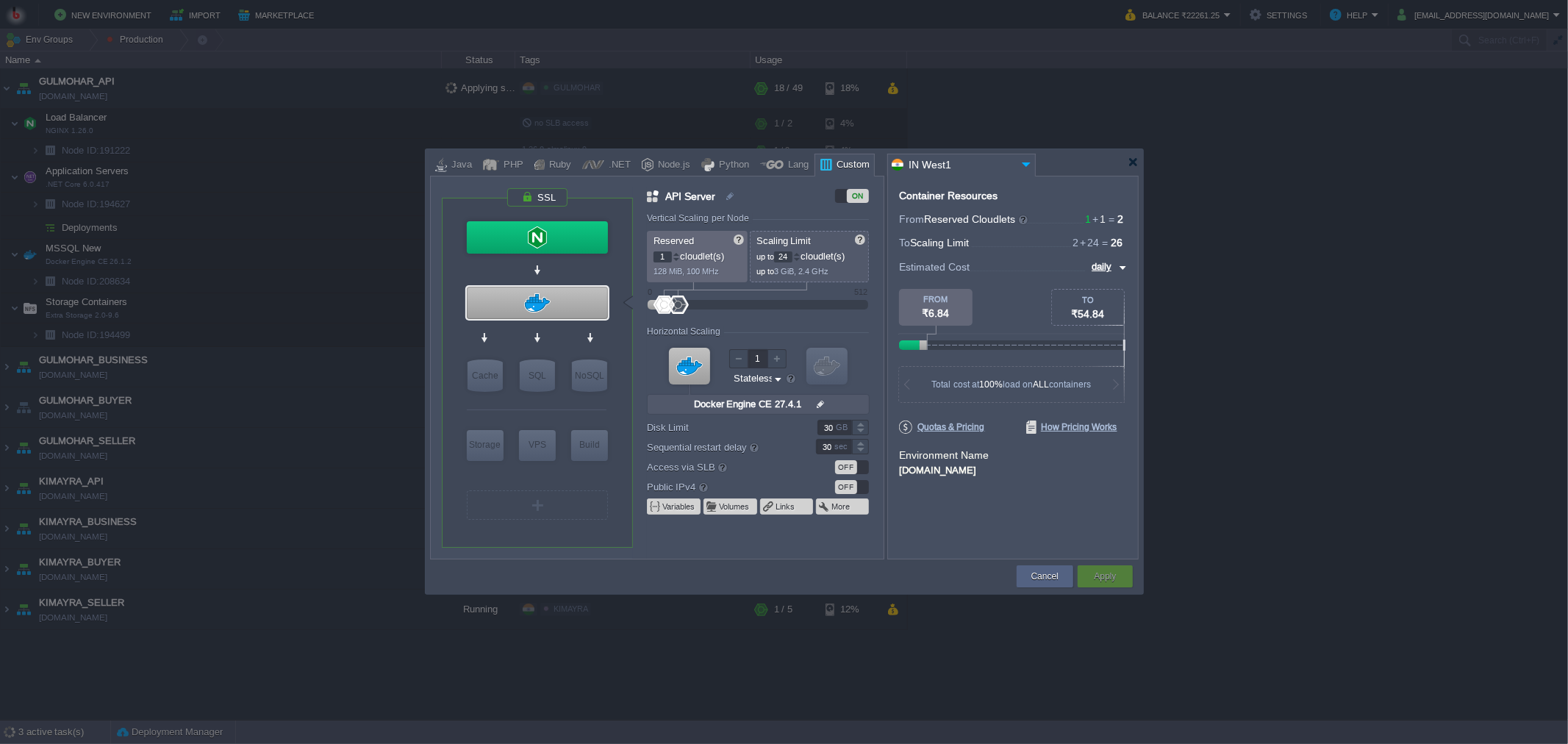
click at [787, 255] on input "24" at bounding box center [783, 256] width 19 height 11
click at [972, 520] on div "Container Resources From Reserved Cloudlets 1 + 1 ... = 2 not added To Scaling …" at bounding box center [1012, 367] width 251 height 384
type input "20"
click at [1093, 570] on div "Apply" at bounding box center [1105, 576] width 33 height 22
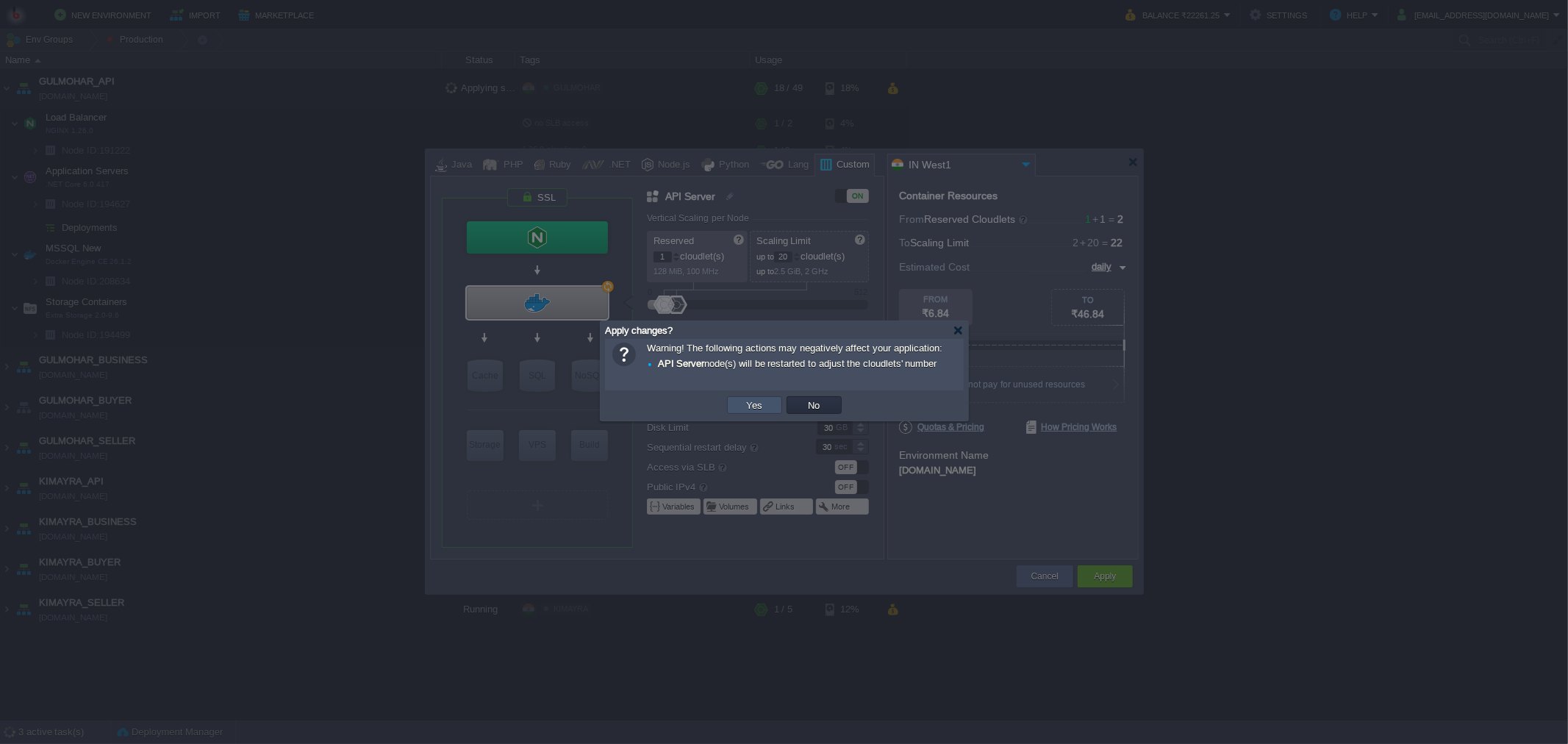
click at [754, 412] on button "Yes" at bounding box center [754, 405] width 25 height 13
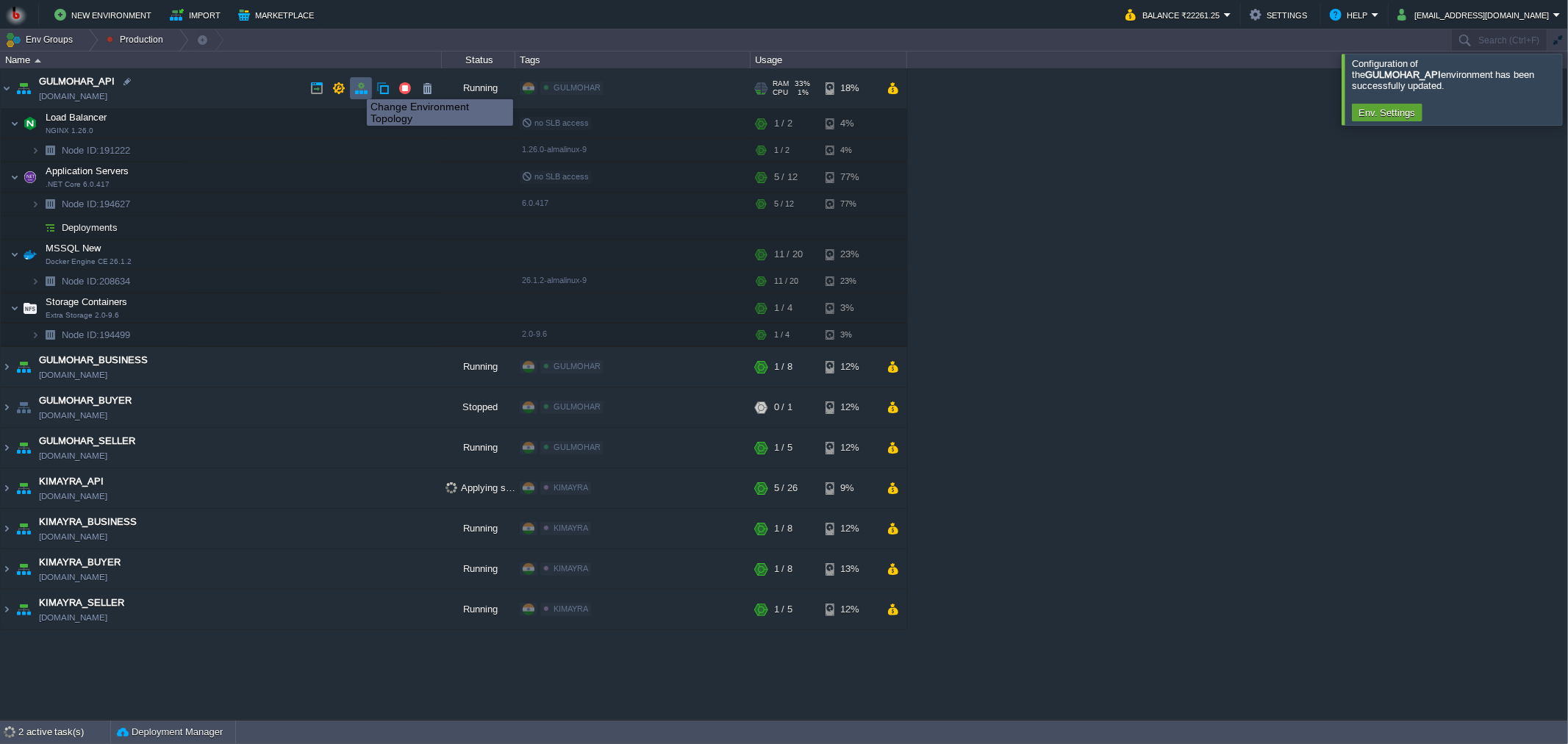
click at [356, 86] on button "button" at bounding box center [360, 87] width 13 height 13
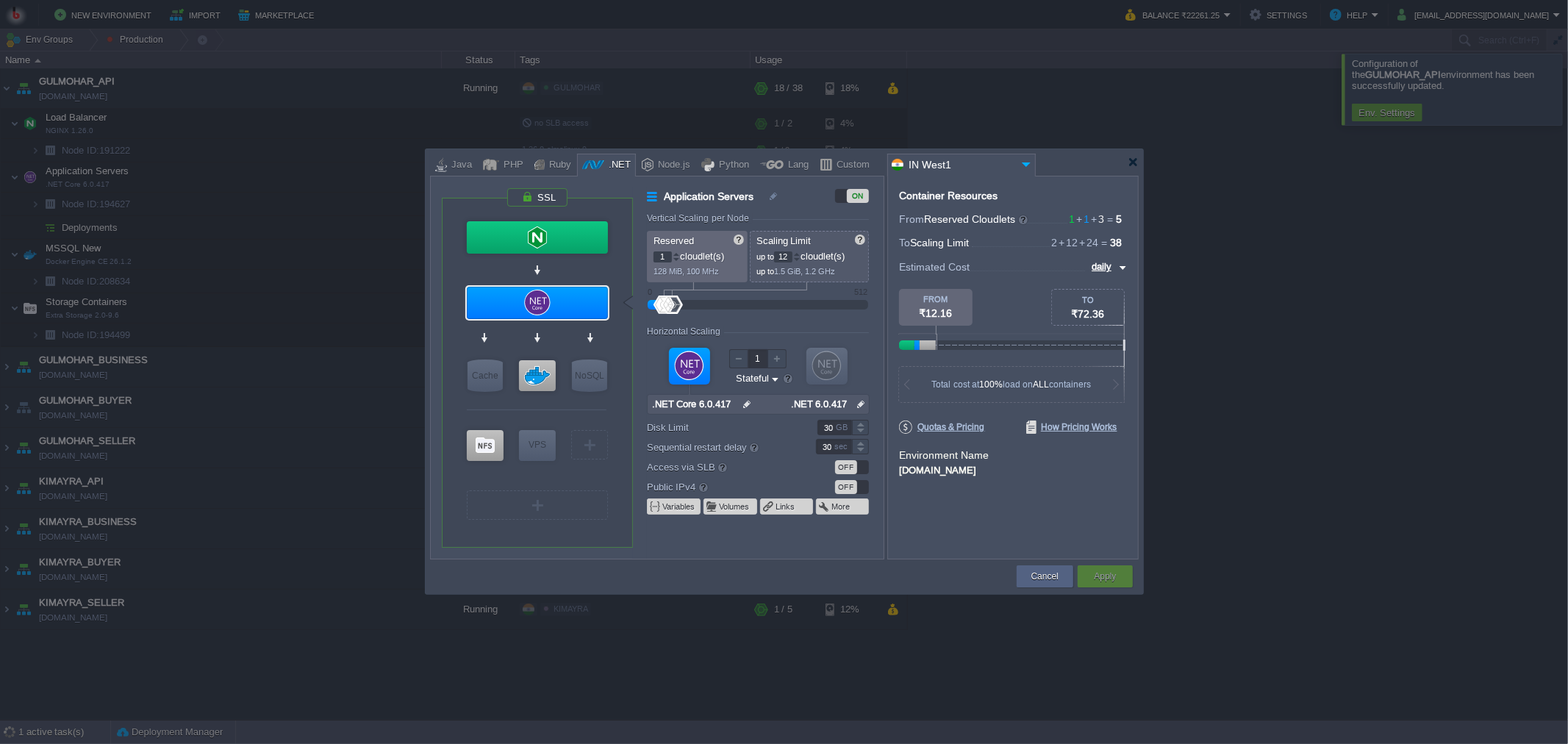
click at [787, 254] on input "12" at bounding box center [783, 256] width 19 height 11
click at [972, 540] on div "Container Resources From Reserved Cloudlets 1 + 1 + 3 ... = 5 not added To Scal…" at bounding box center [1012, 367] width 251 height 384
type input "10"
click at [1112, 569] on button "Apply" at bounding box center [1105, 575] width 22 height 15
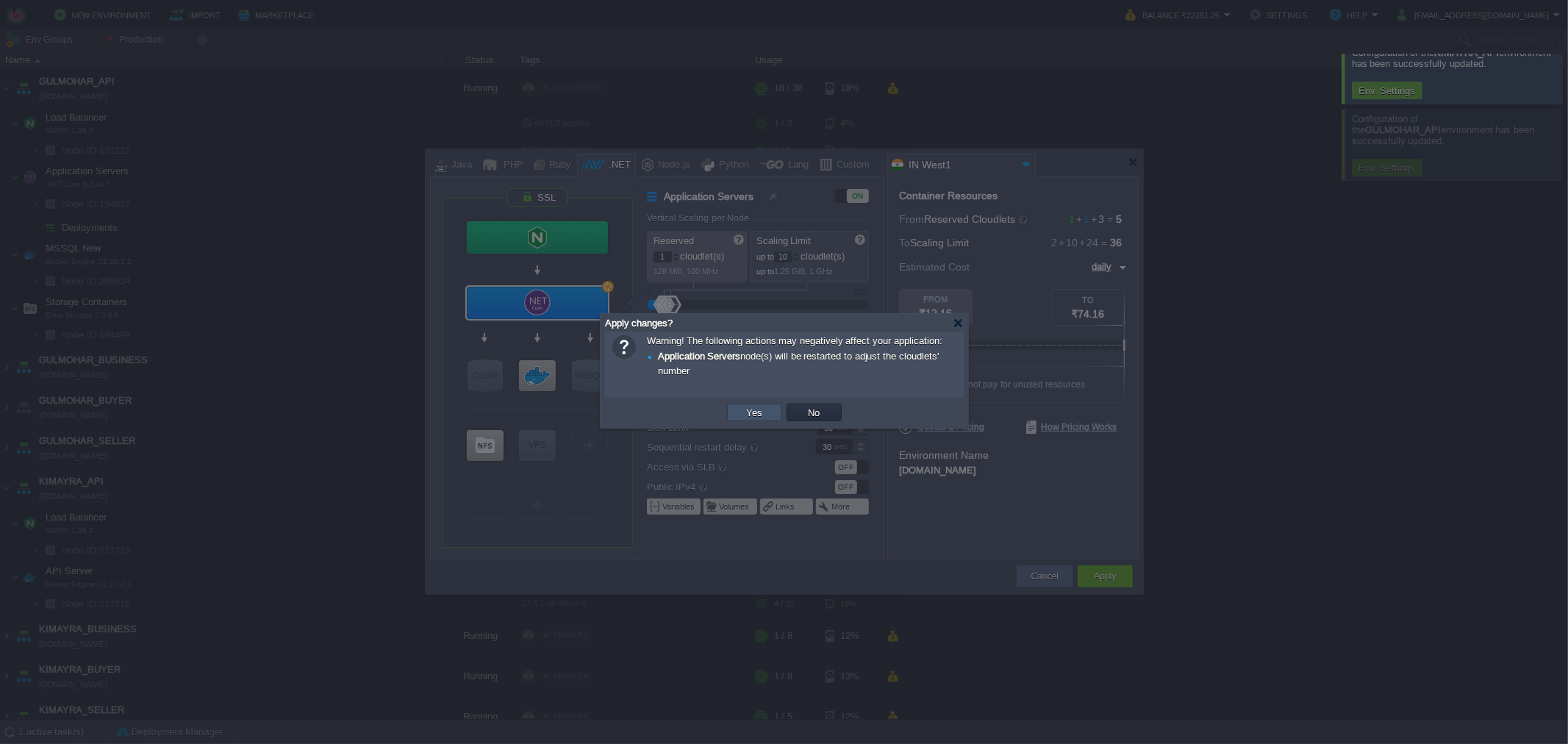
click at [762, 409] on button "Yes" at bounding box center [754, 412] width 25 height 13
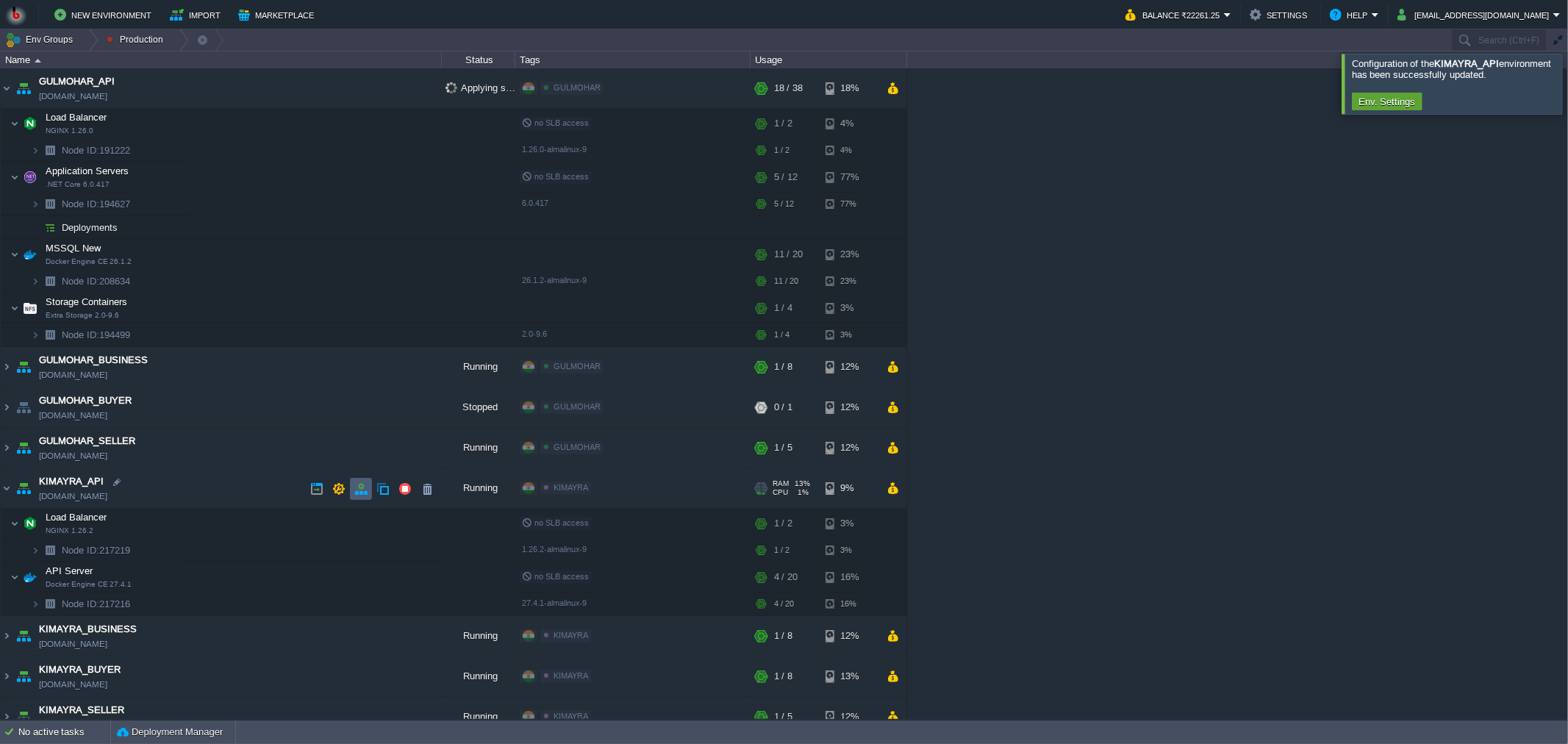
click at [357, 490] on button "button" at bounding box center [360, 488] width 13 height 13
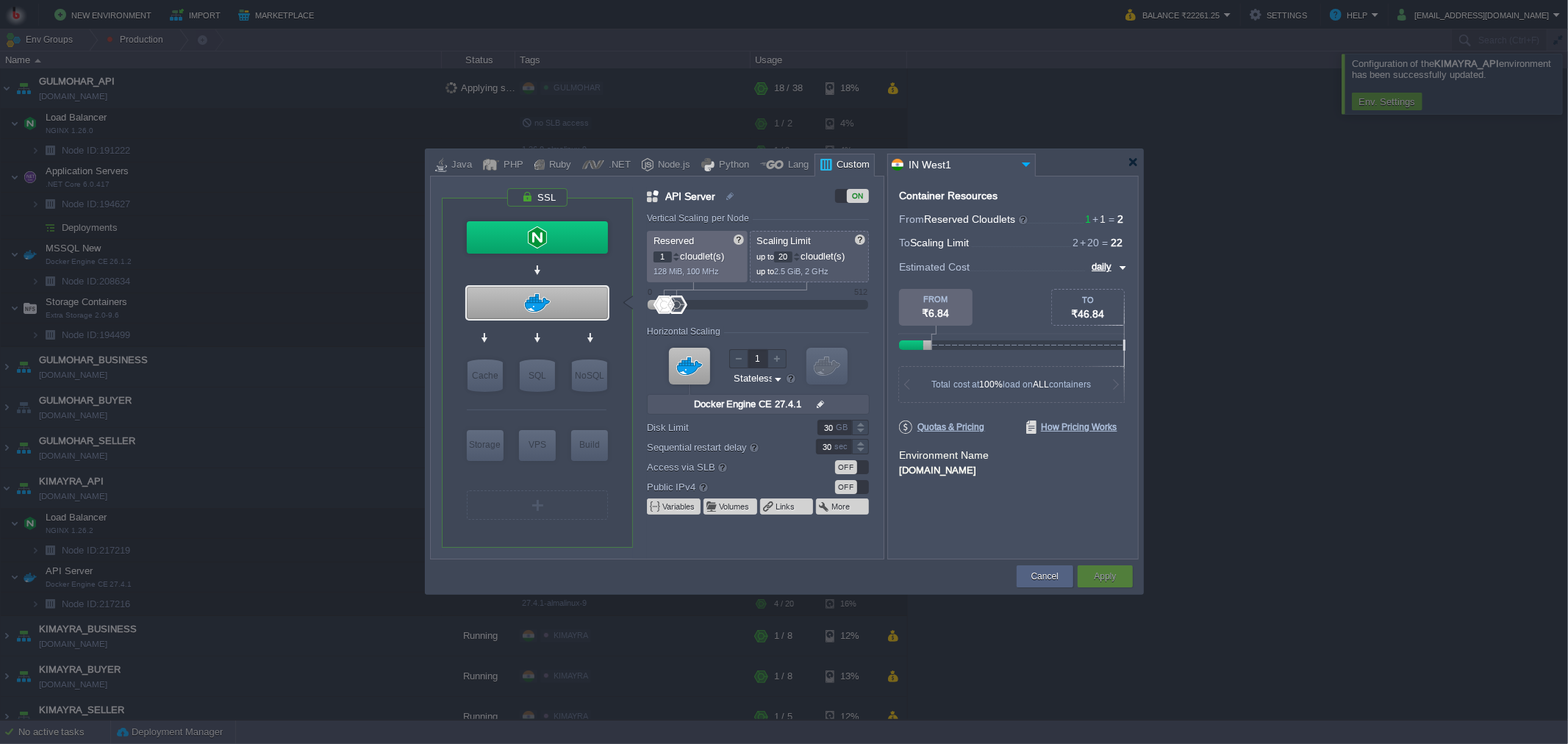
type input "Docker Engine CE 27.4.1"
click at [523, 291] on div at bounding box center [537, 303] width 141 height 33
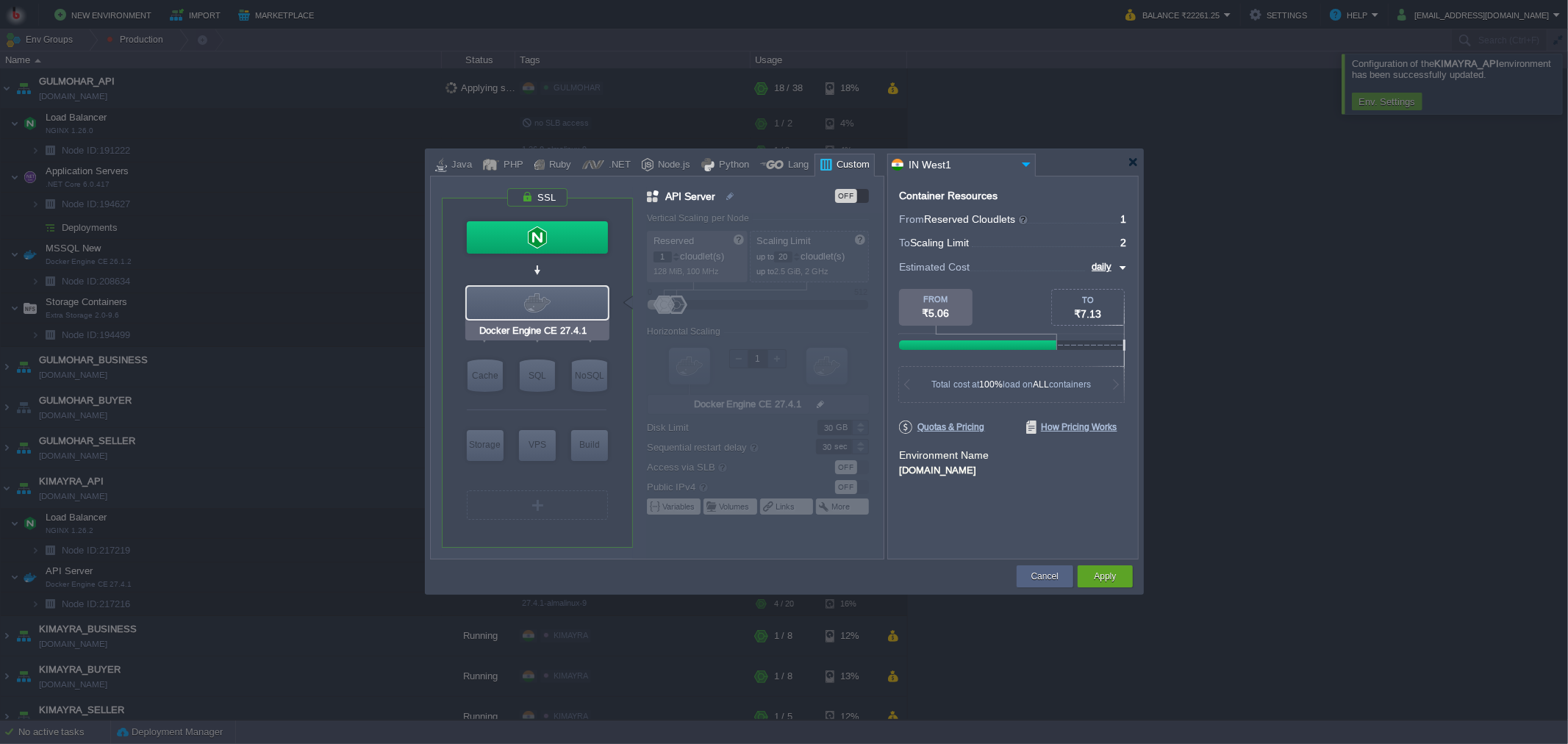
click at [523, 291] on div at bounding box center [537, 303] width 141 height 33
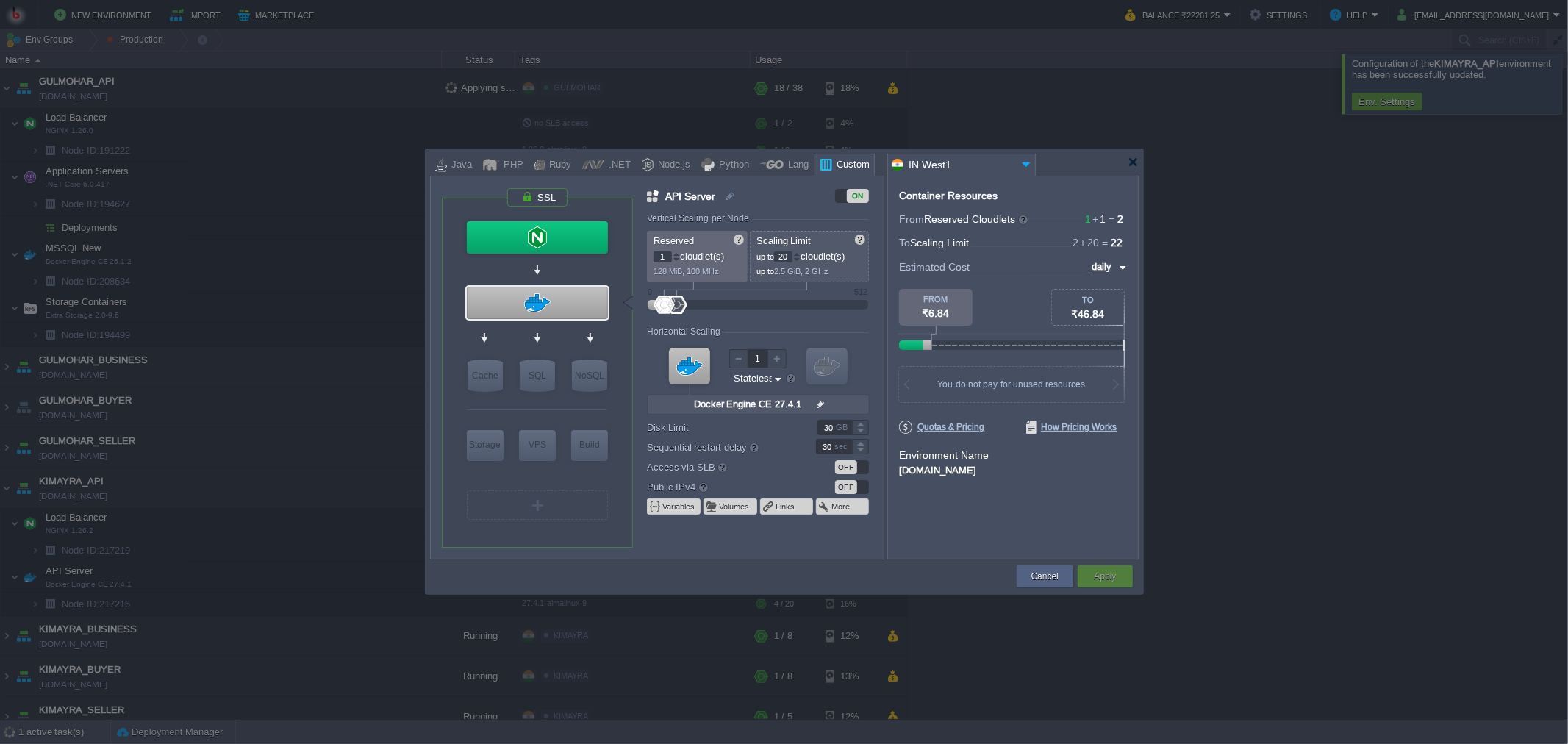
click at [787, 257] on input "20" at bounding box center [783, 256] width 19 height 11
click at [787, 256] on input "20" at bounding box center [783, 256] width 19 height 11
click at [1048, 571] on button "Cancel" at bounding box center [1044, 575] width 27 height 15
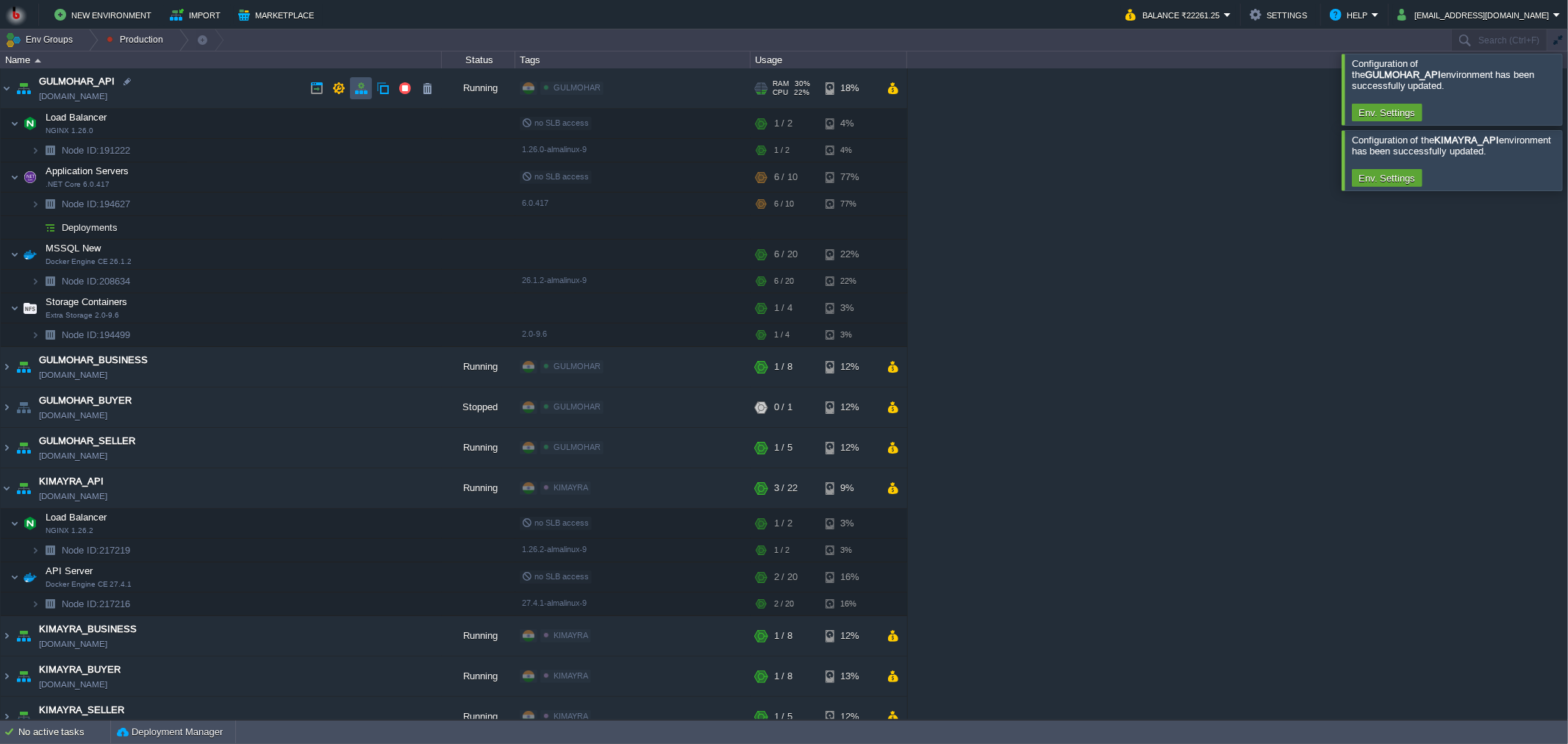
click at [358, 86] on button "button" at bounding box center [360, 87] width 13 height 13
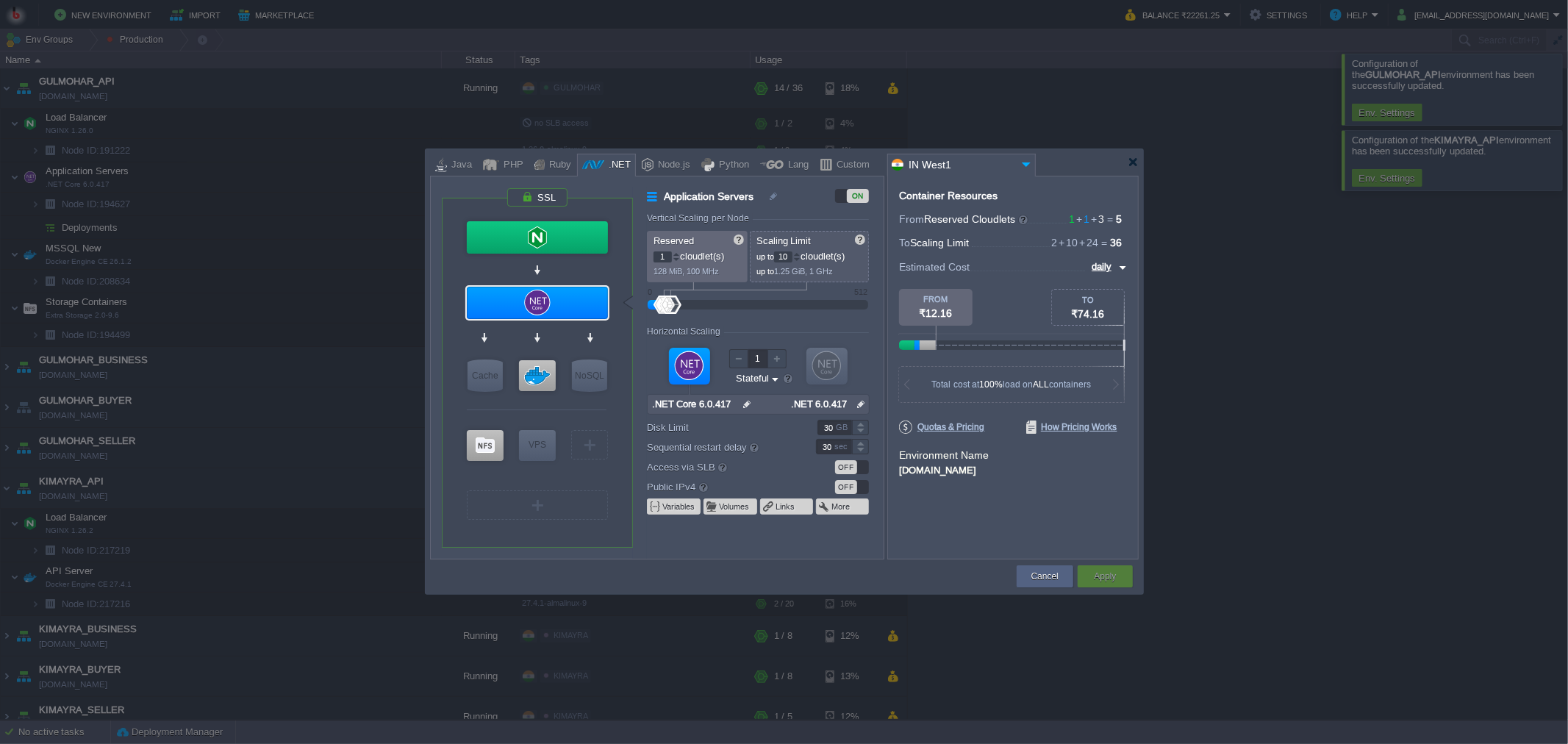
click at [784, 253] on input "10" at bounding box center [783, 256] width 19 height 11
click at [968, 529] on div "Container Resources From Reserved Cloudlets 1 + 1 + 3 ... = 5 not added To Scal…" at bounding box center [1012, 367] width 251 height 384
type input "15"
type input "Docker Engine [DATE]..."
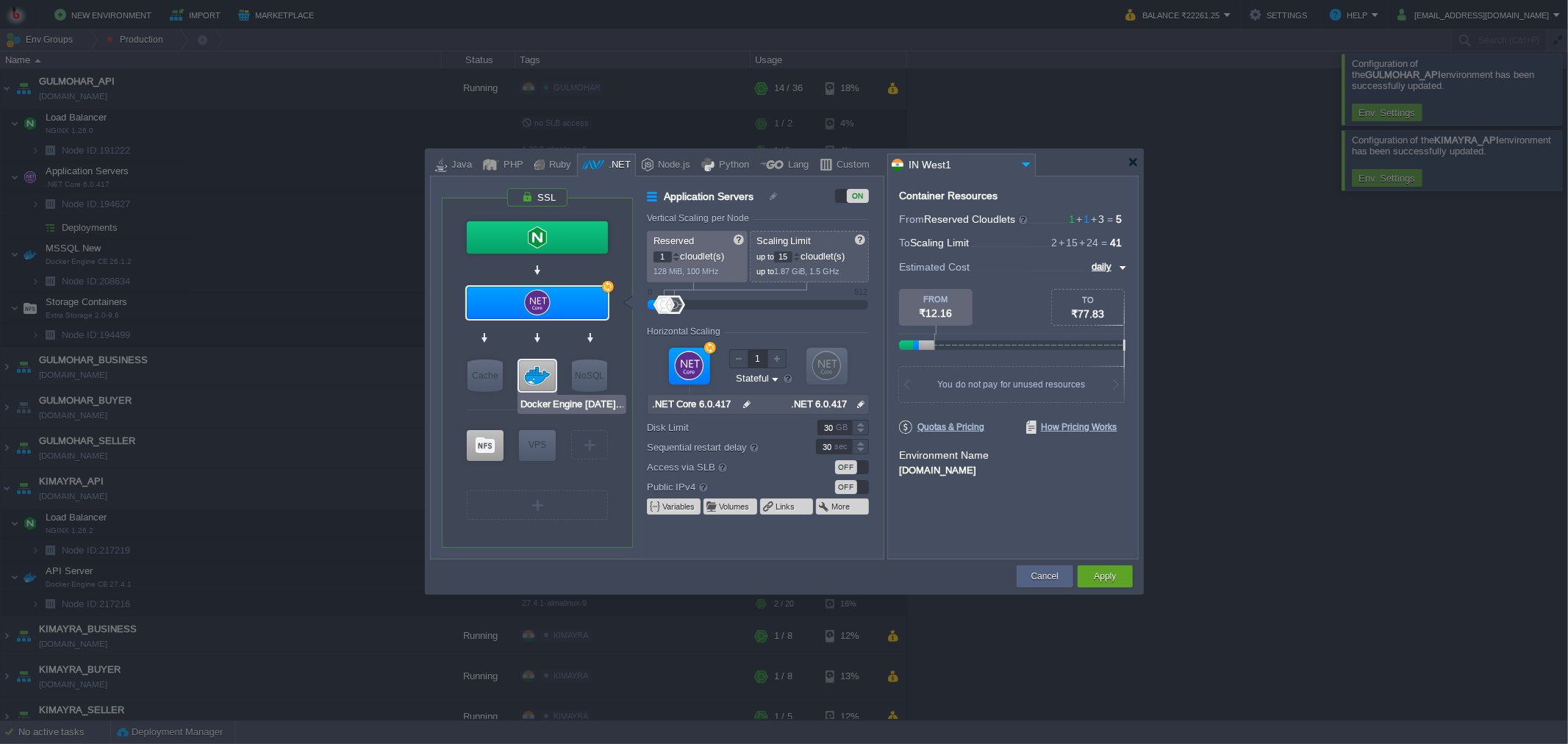
click at [541, 367] on div at bounding box center [537, 375] width 37 height 31
type input "MSSQL New"
type input "2"
type input "20"
type input "Docker Engine CE 26.1.2"
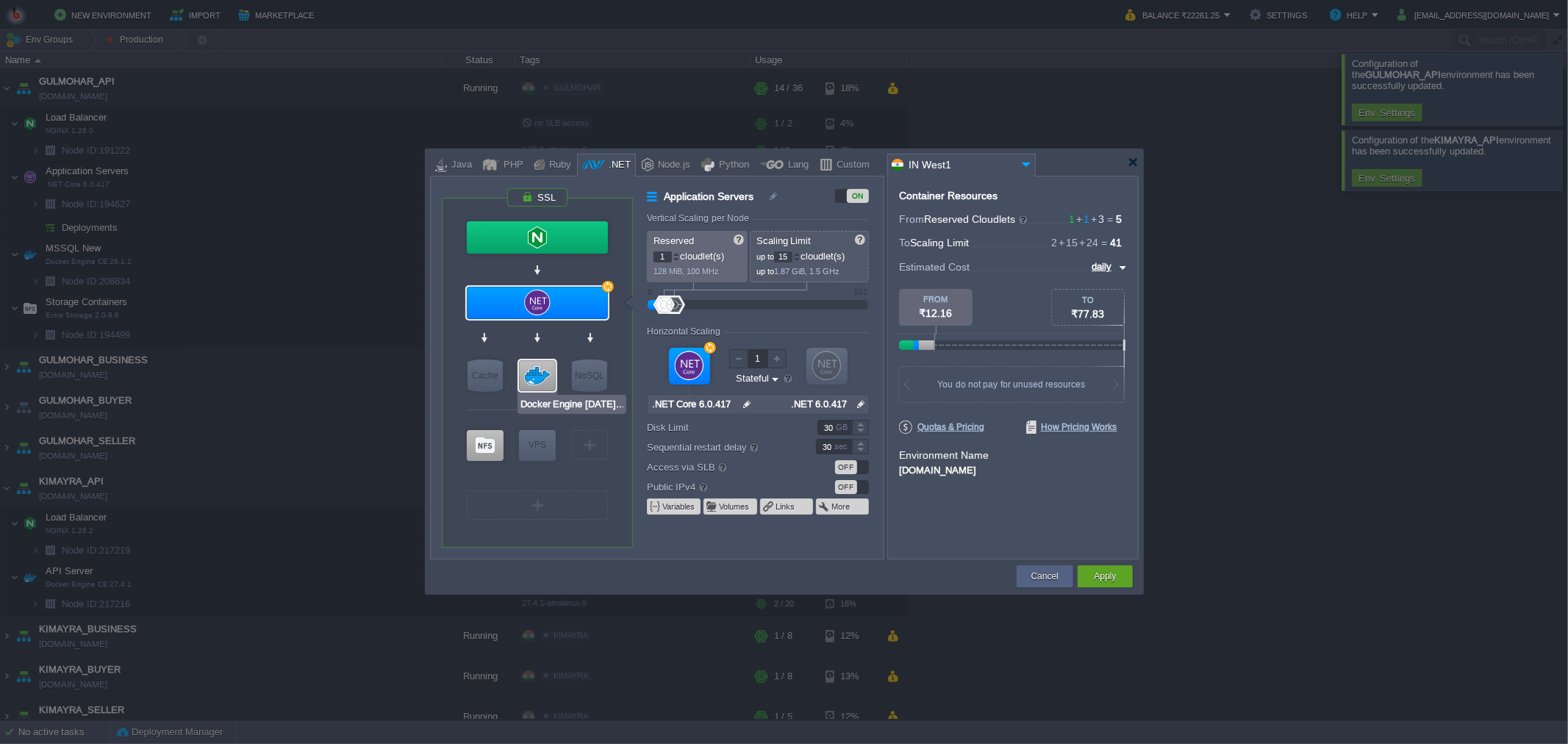
type input "null"
type input "26.1.2-almalin..."
type input "Stateless"
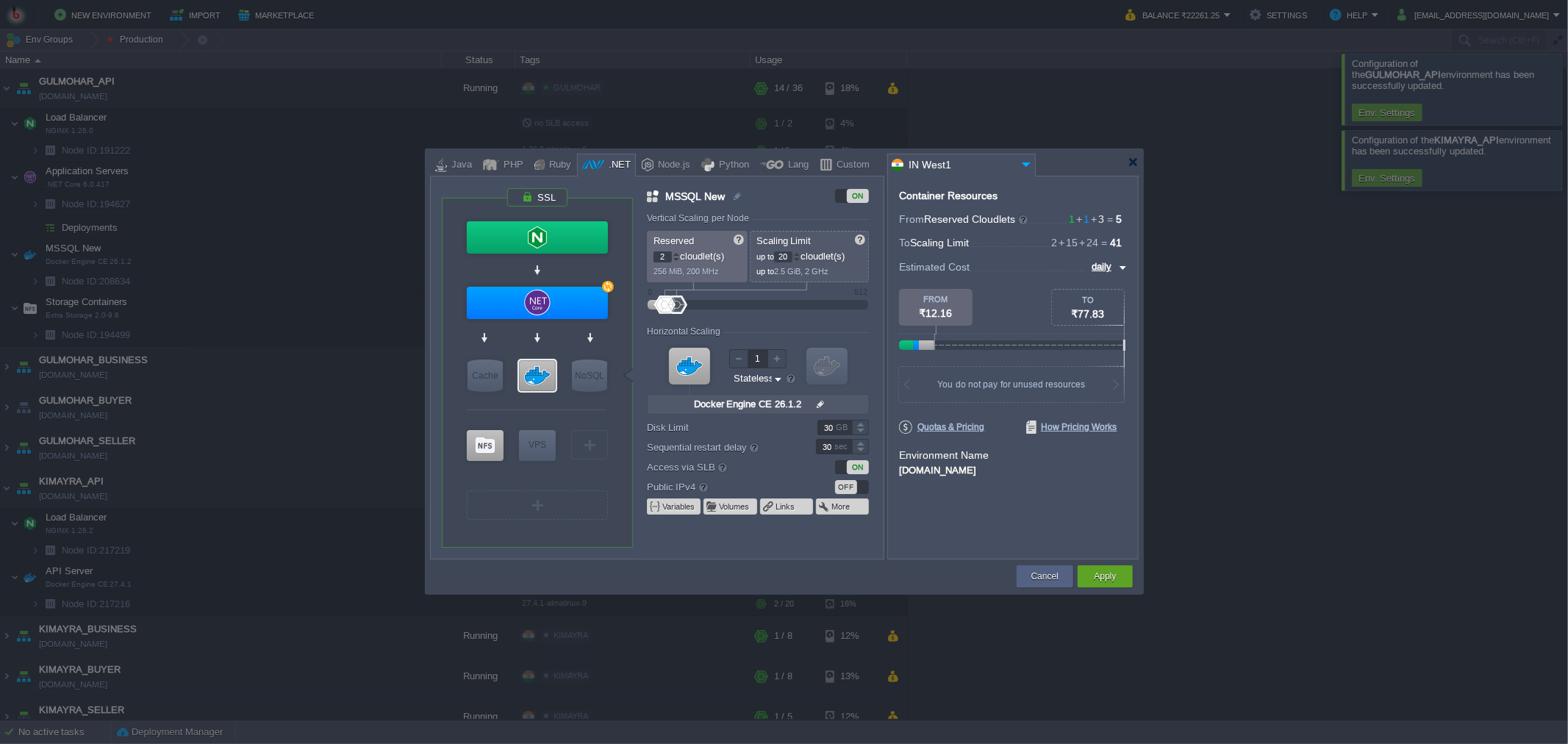
type input ".NET Core 6.0.417"
click at [532, 297] on div at bounding box center [537, 303] width 141 height 33
type input "Application Servers"
type input "1"
type input "15"
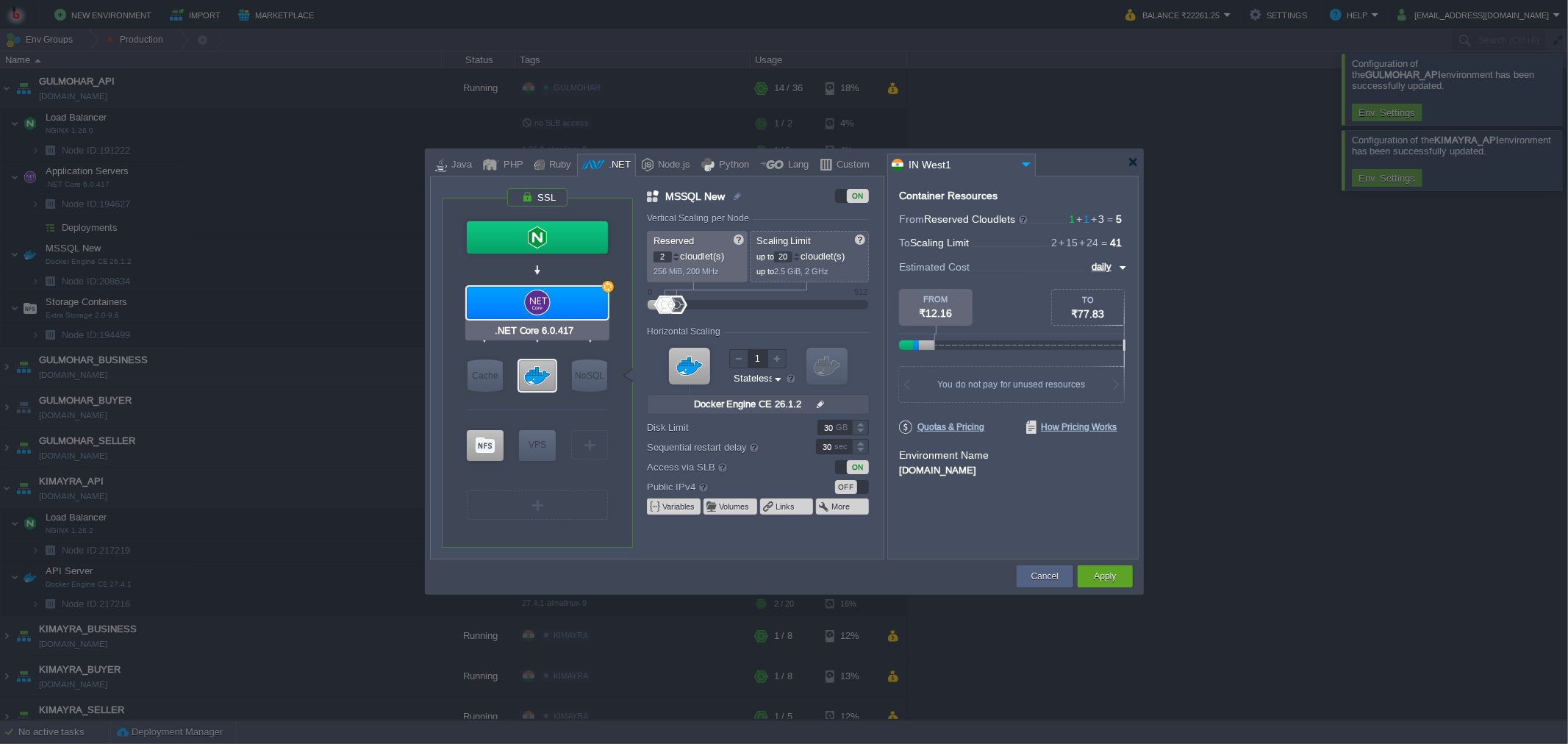
type input ".NET Core 6.0.417"
type input "null"
type input ".NET 6.0.417"
type input "Stateful"
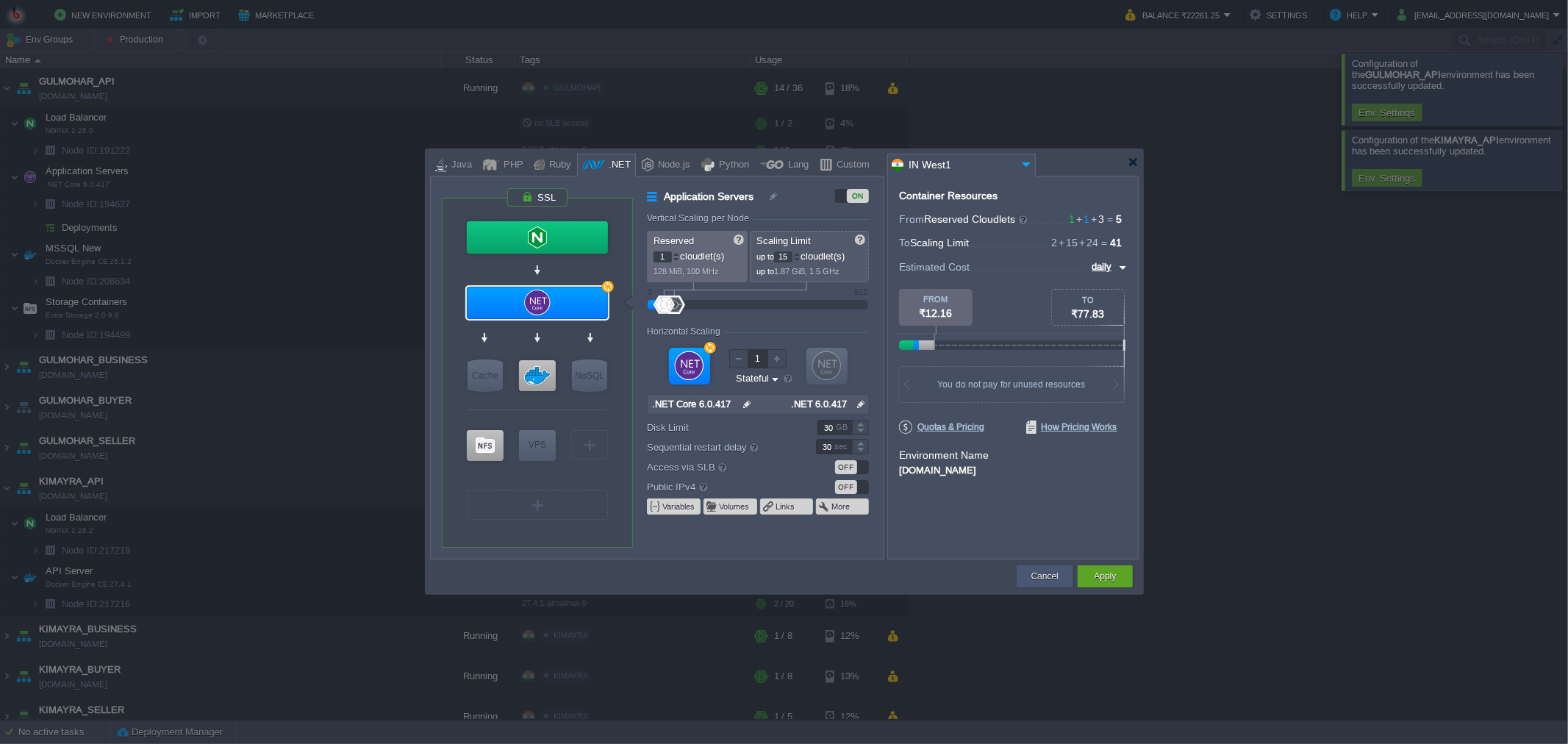
click at [1044, 575] on button "Cancel" at bounding box center [1044, 575] width 27 height 15
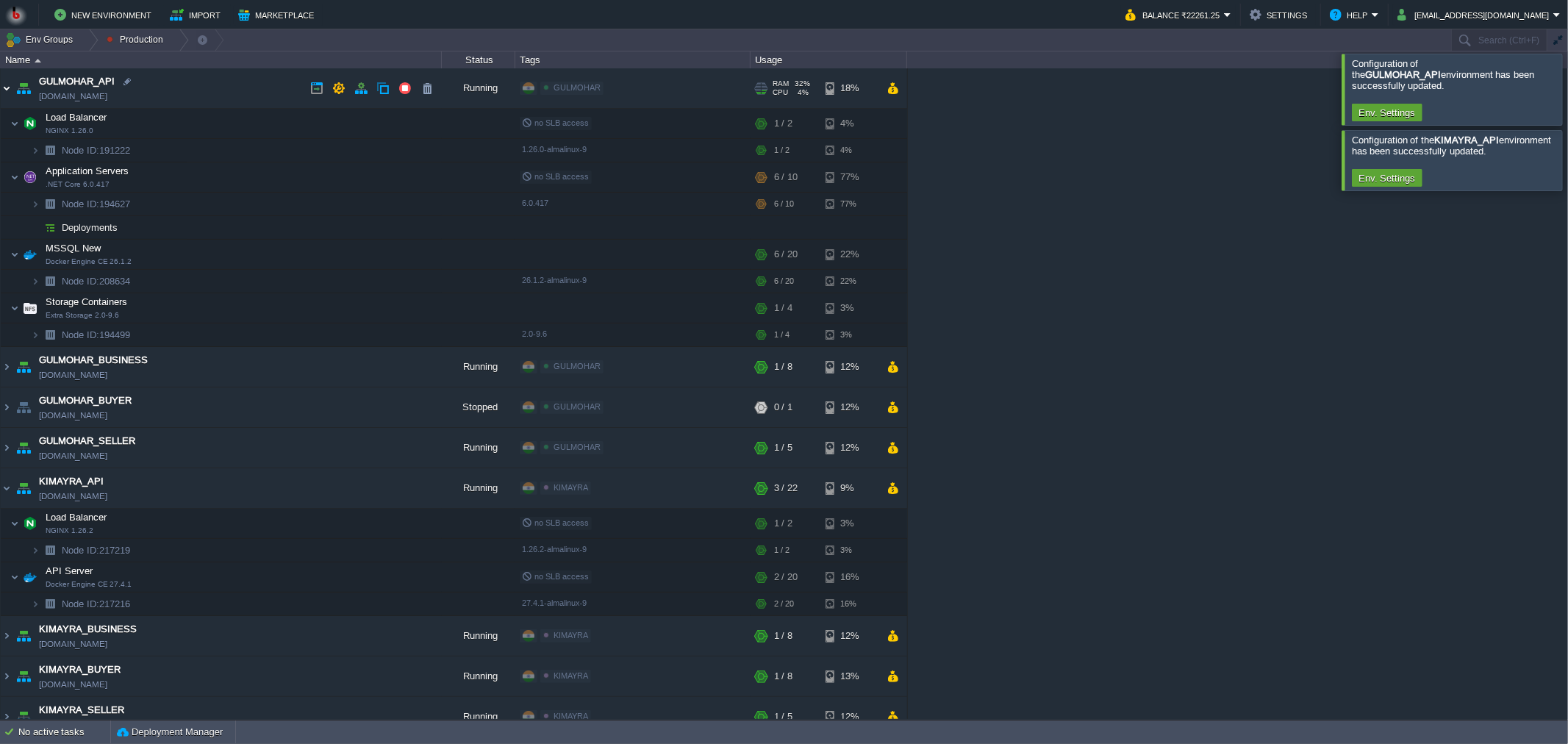
click at [10, 86] on img at bounding box center [7, 88] width 12 height 40
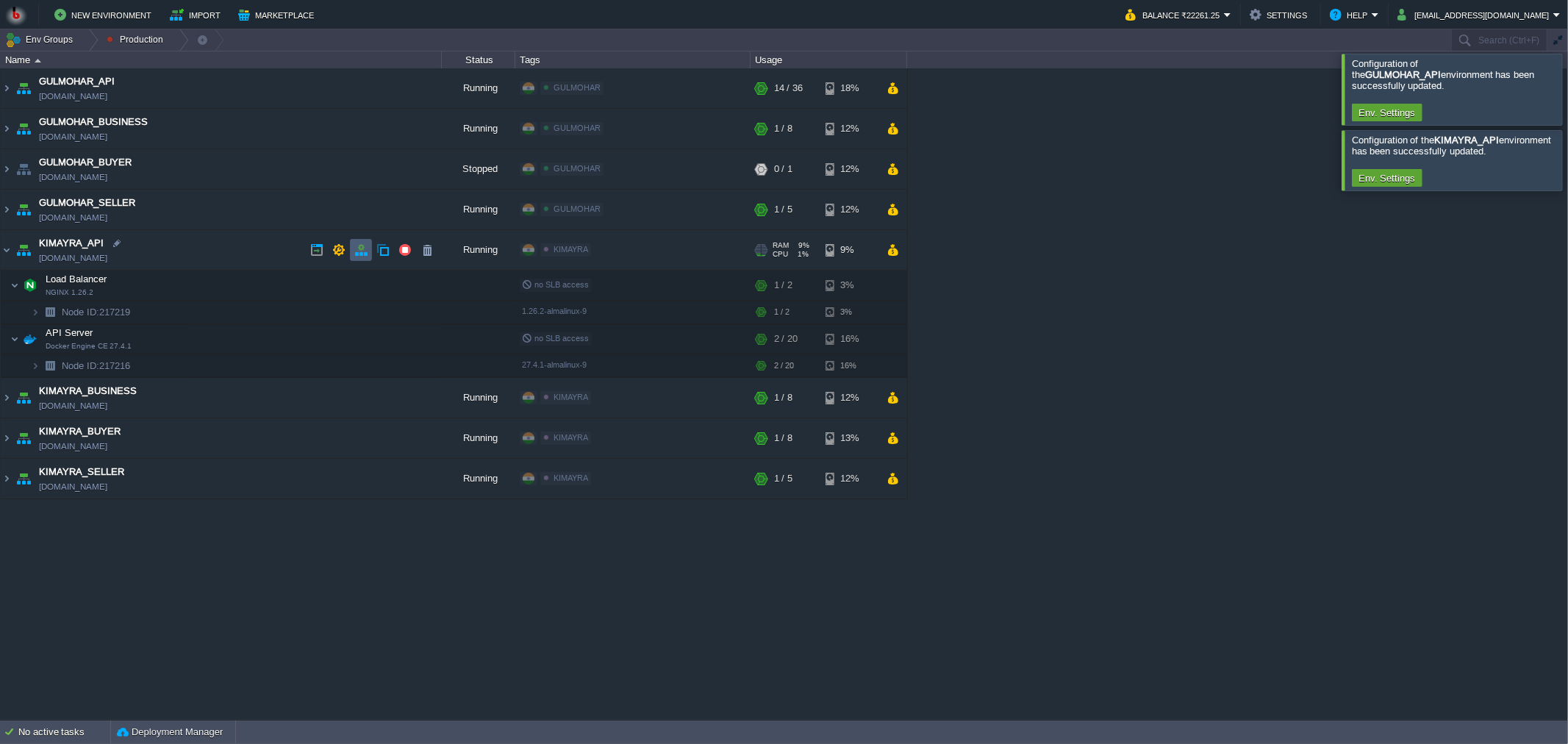
click at [364, 248] on button "button" at bounding box center [360, 249] width 13 height 13
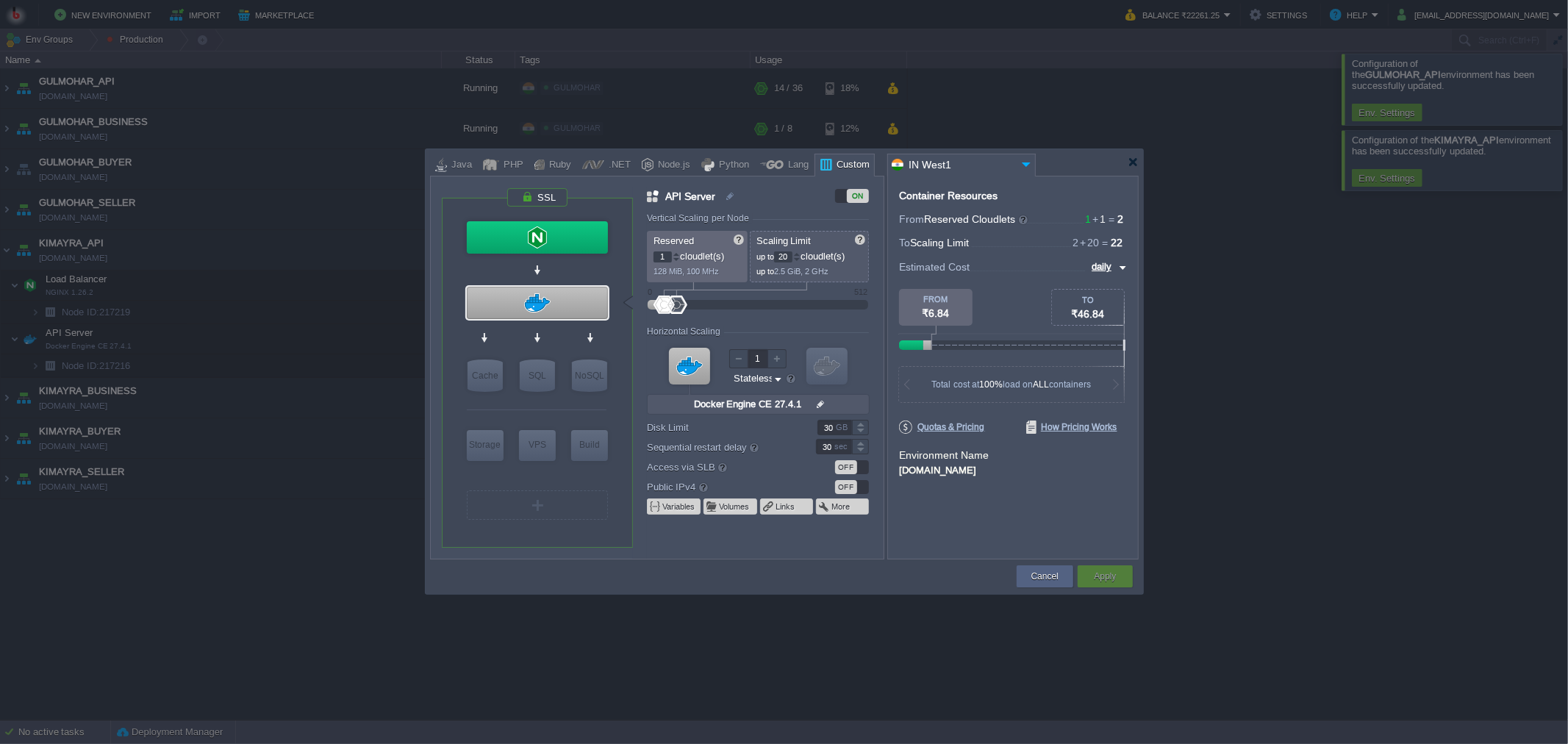
click at [788, 254] on input "20" at bounding box center [783, 256] width 19 height 11
click at [1002, 515] on div "Container Resources From Reserved Cloudlets 1 + 1 ... = 2 not added To Scaling …" at bounding box center [1012, 367] width 251 height 384
type input "18"
click at [1106, 567] on div "Apply" at bounding box center [1105, 576] width 33 height 22
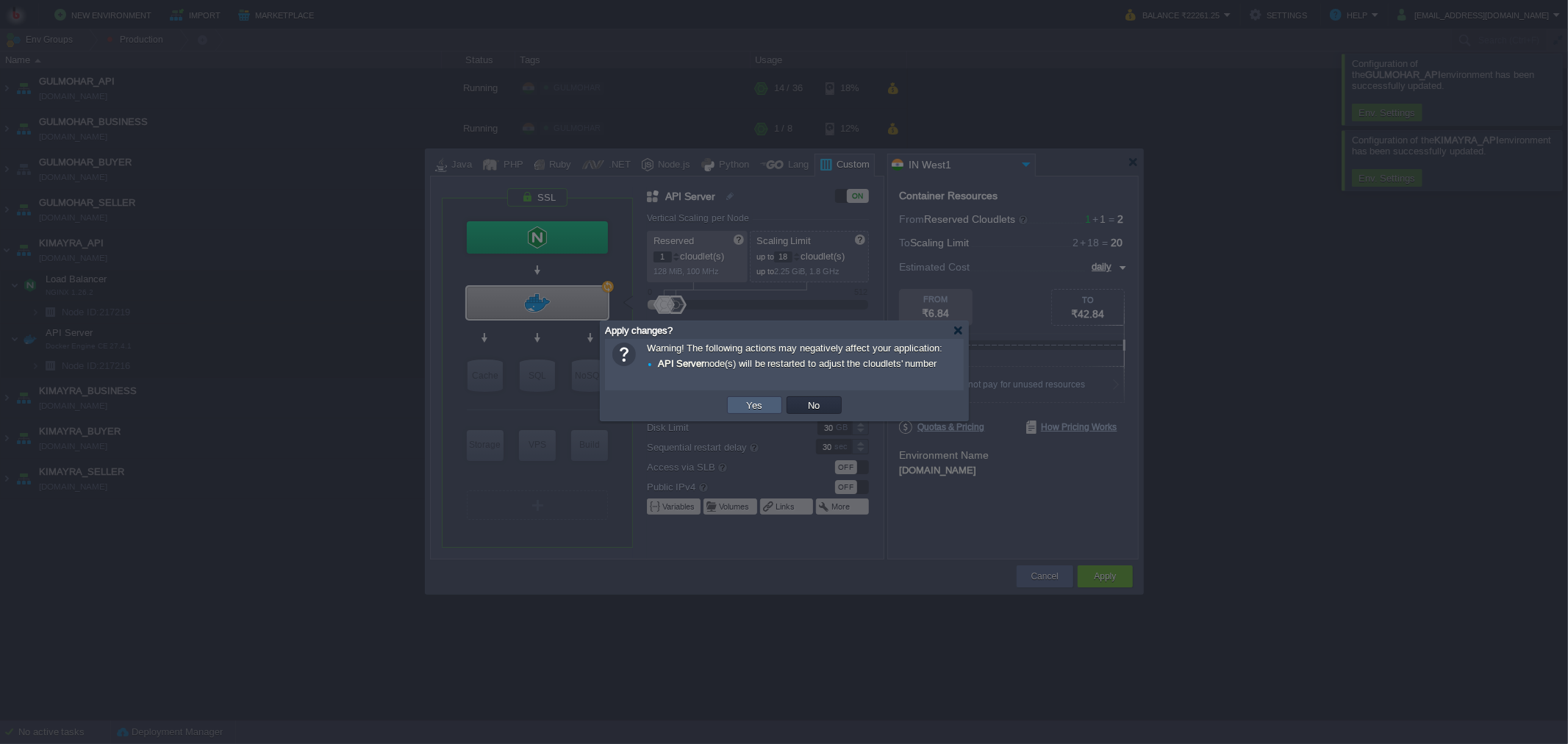
click at [737, 407] on td "Yes" at bounding box center [755, 405] width 56 height 18
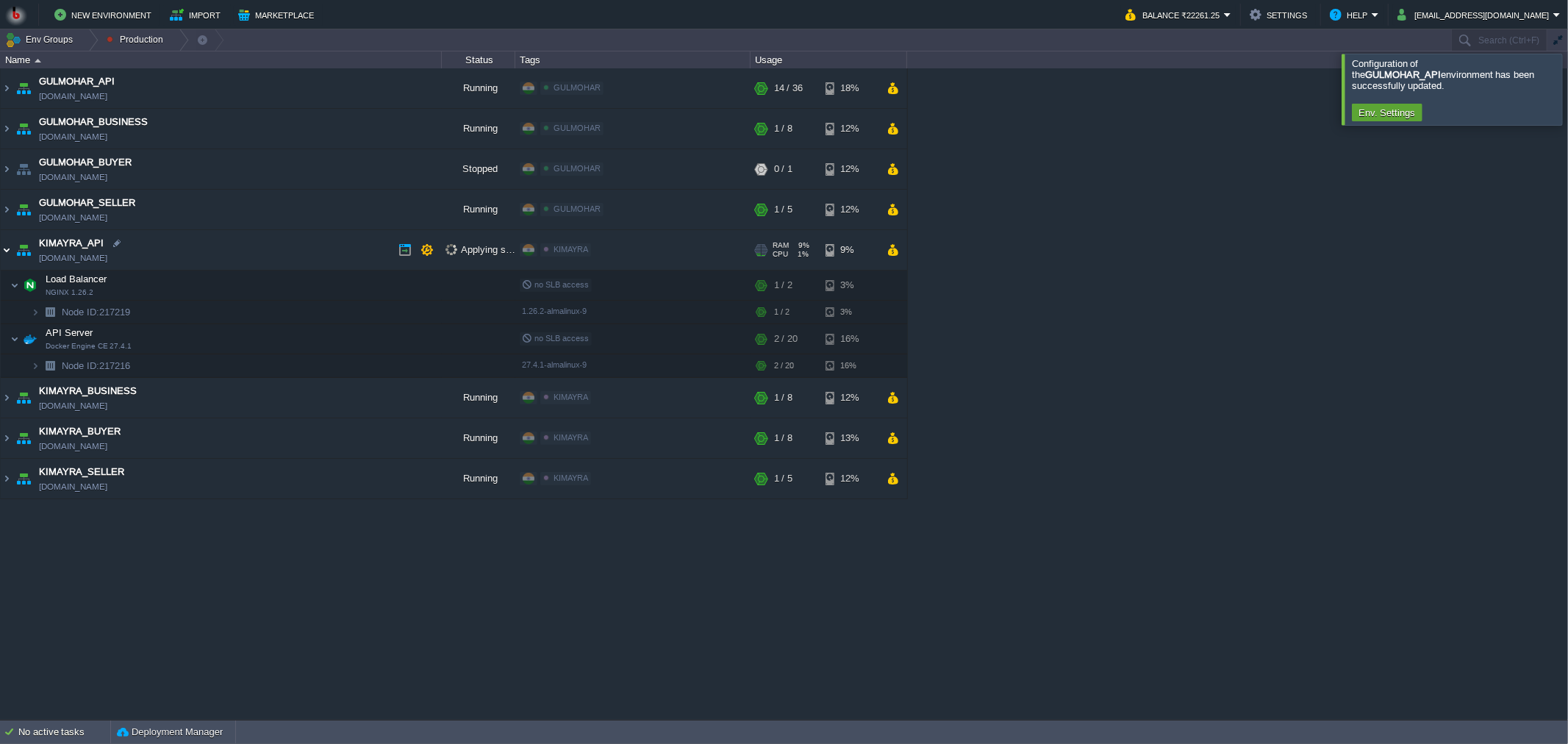
click at [7, 250] on img at bounding box center [7, 250] width 12 height 40
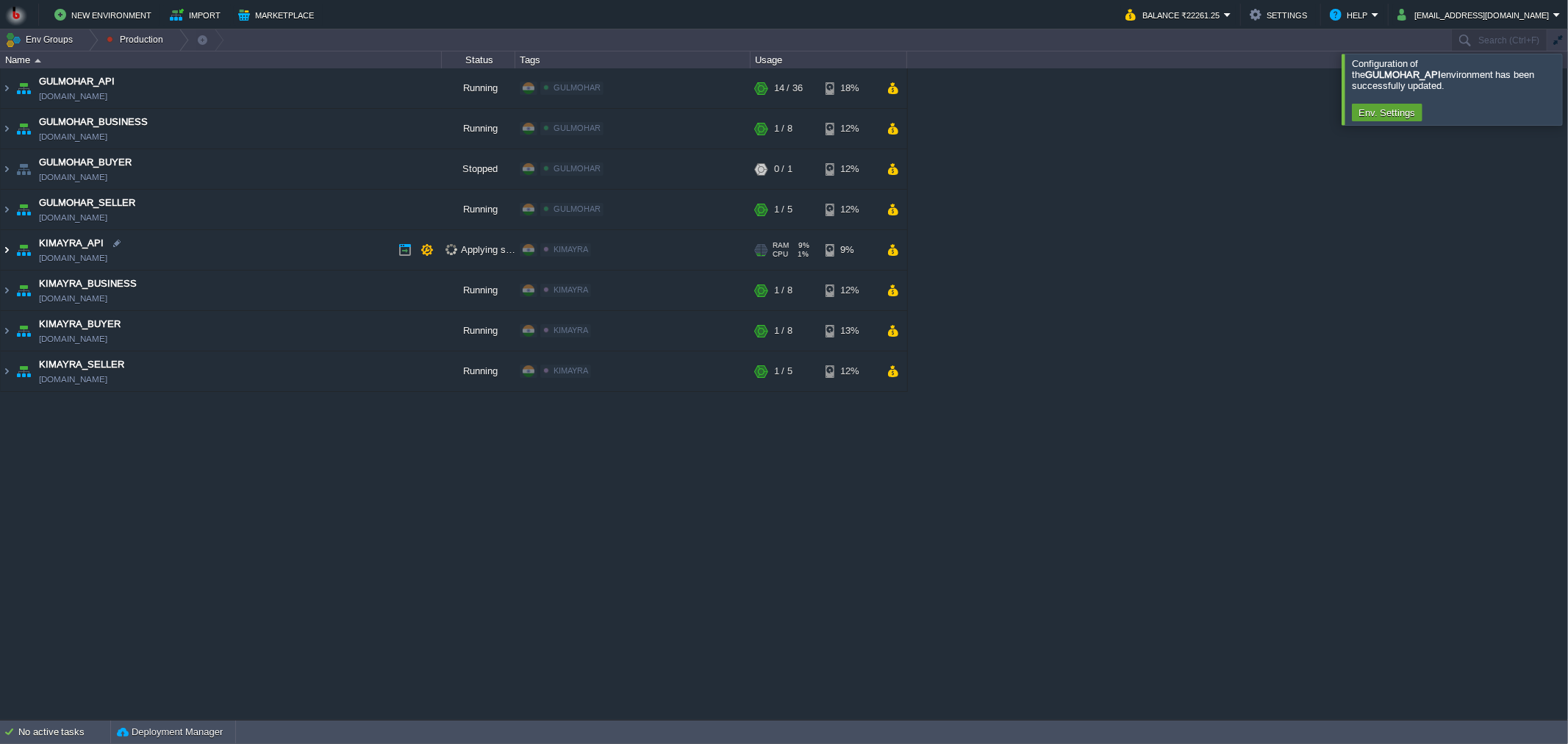
click at [7, 250] on img at bounding box center [7, 250] width 12 height 40
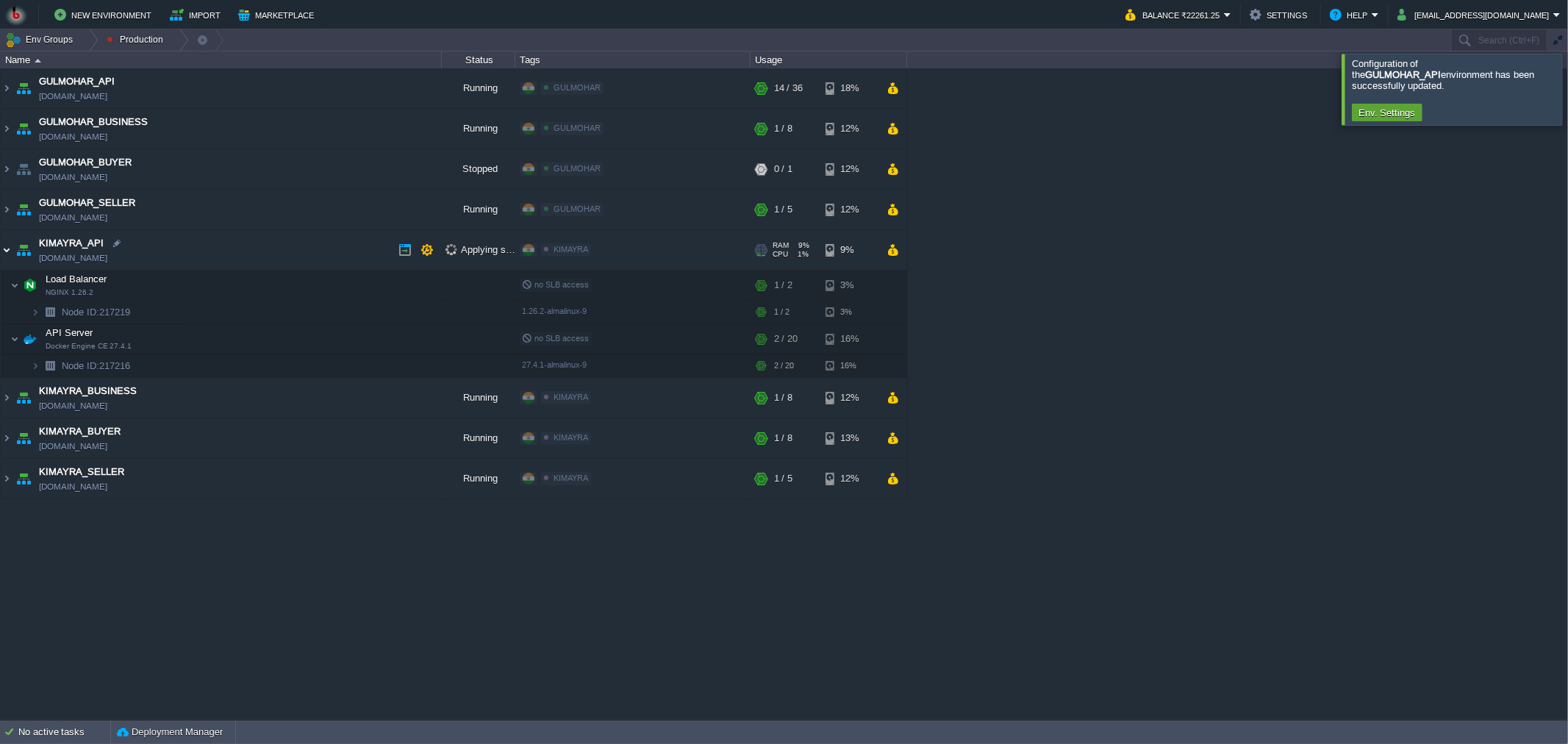
click at [7, 250] on img at bounding box center [7, 250] width 12 height 40
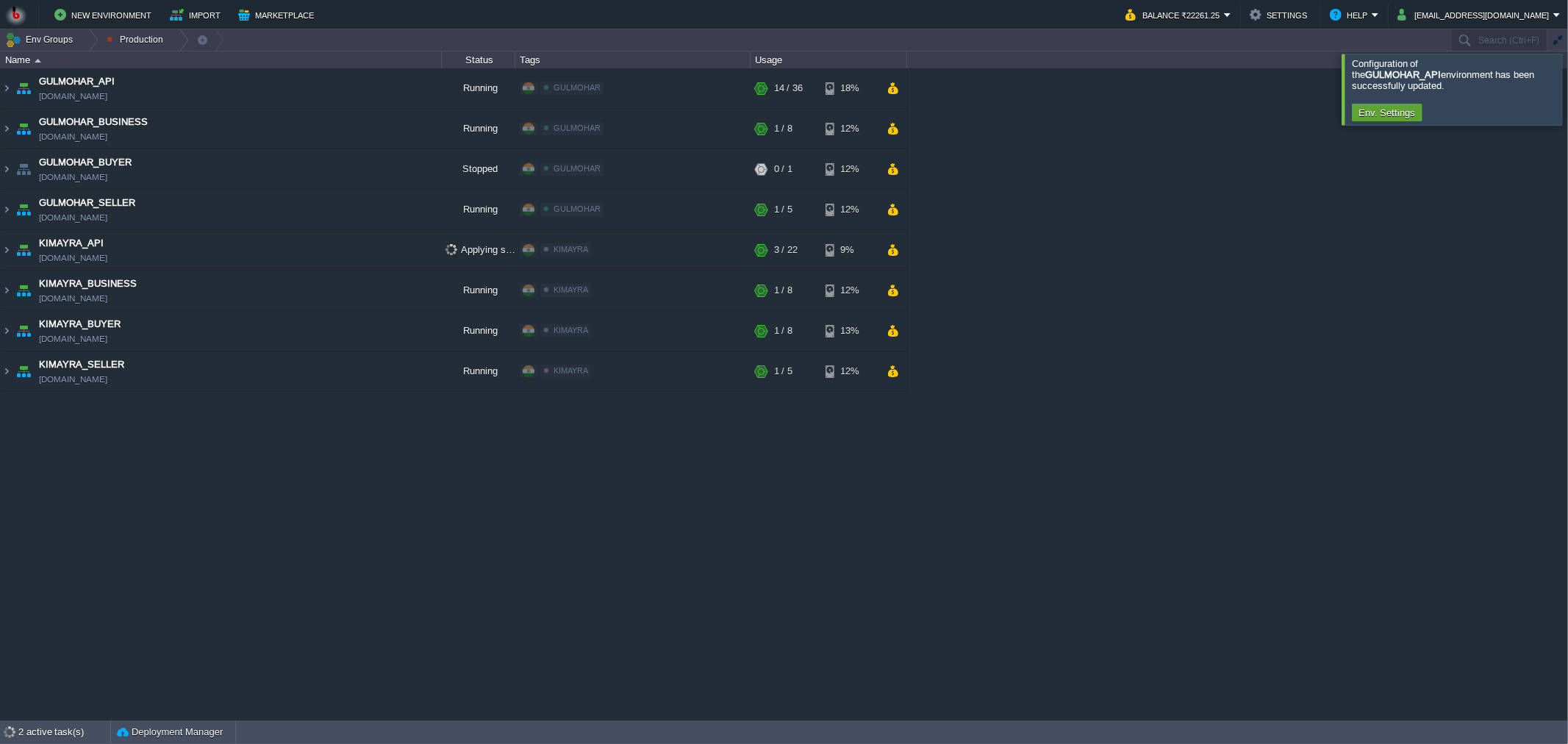
click at [1567, 78] on div at bounding box center [1586, 88] width 0 height 70
